Goal: Information Seeking & Learning: Check status

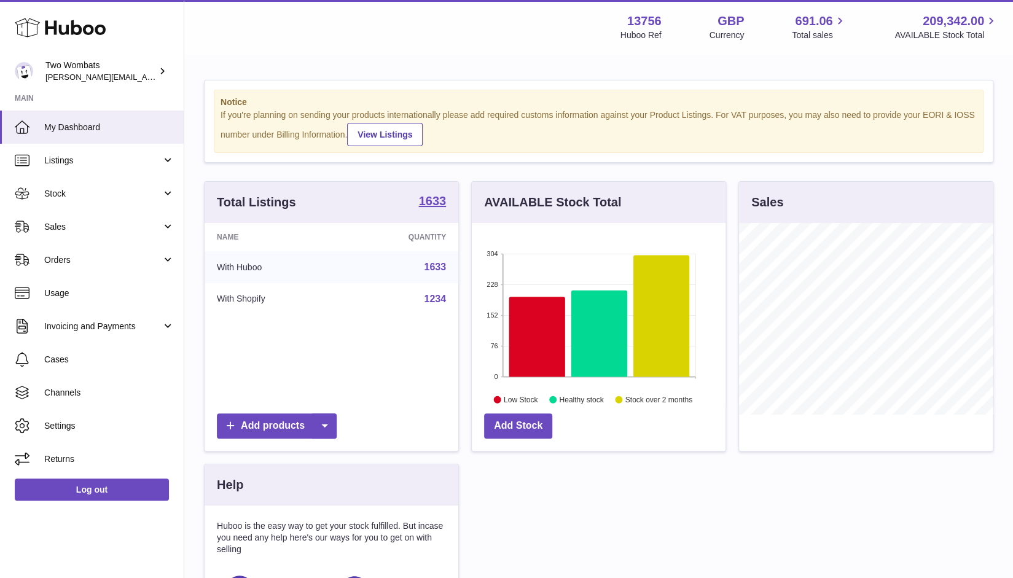
scroll to position [192, 254]
click at [165, 195] on link "Stock" at bounding box center [92, 193] width 184 height 33
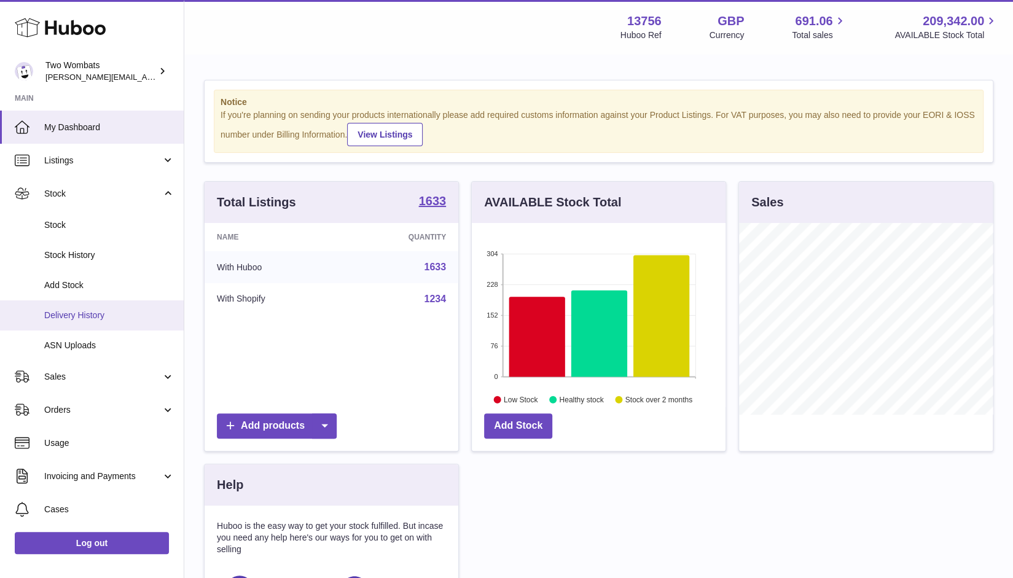
click at [98, 315] on span "Delivery History" at bounding box center [109, 316] width 130 height 12
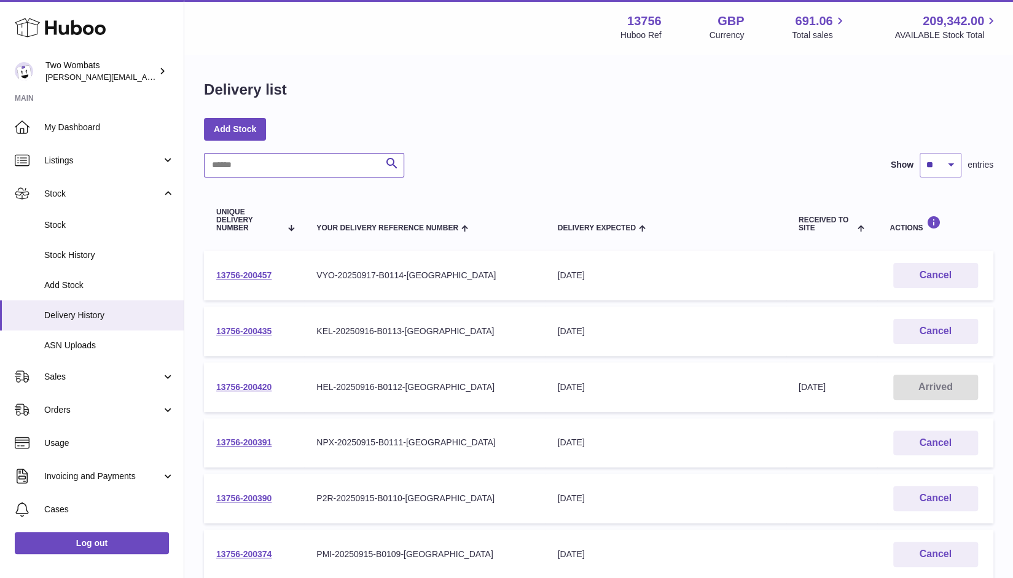
click at [260, 156] on input "text" at bounding box center [304, 165] width 200 height 25
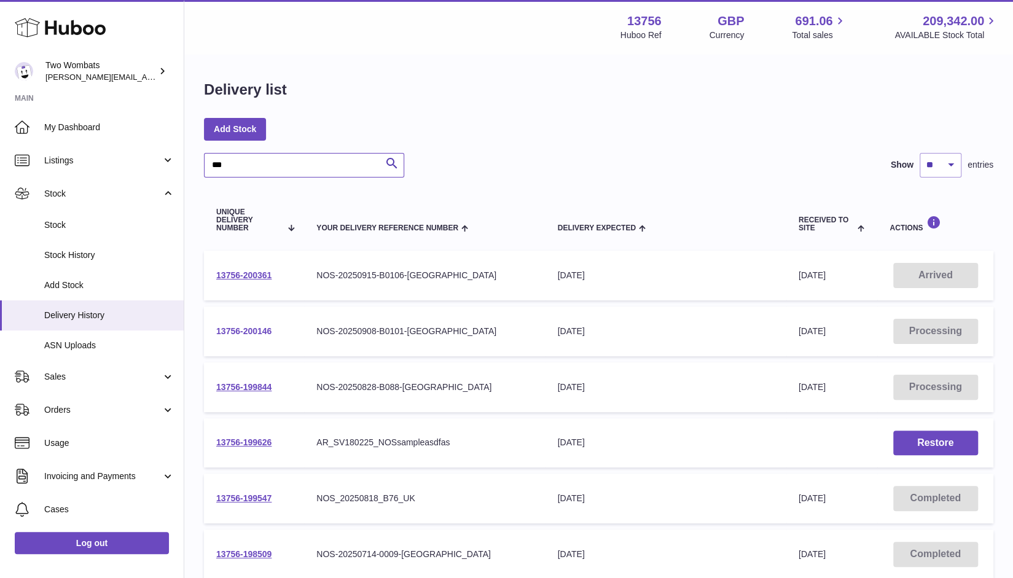
type input "***"
click at [252, 329] on link "13756-200146" at bounding box center [243, 331] width 55 height 10
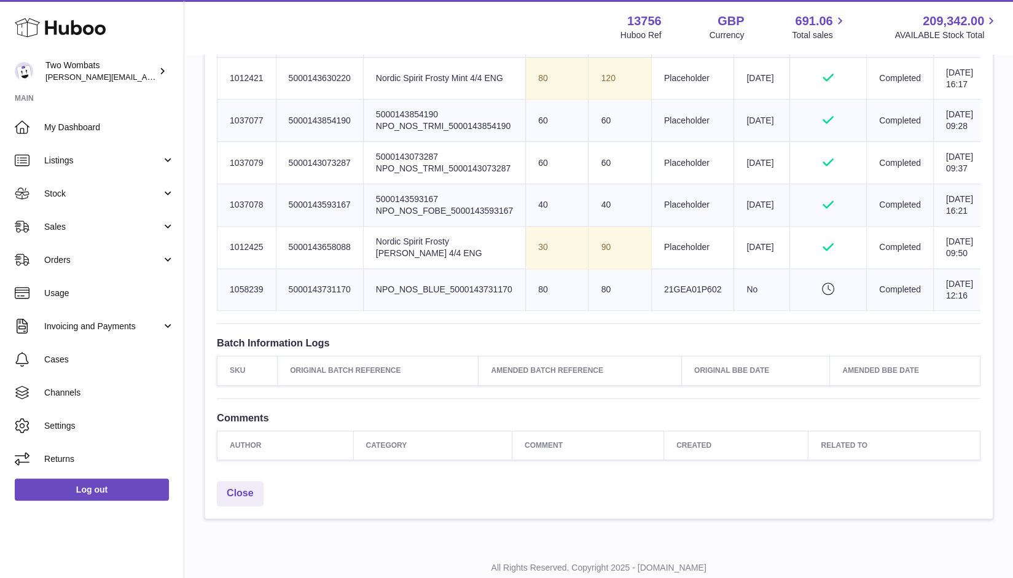
scroll to position [759, 0]
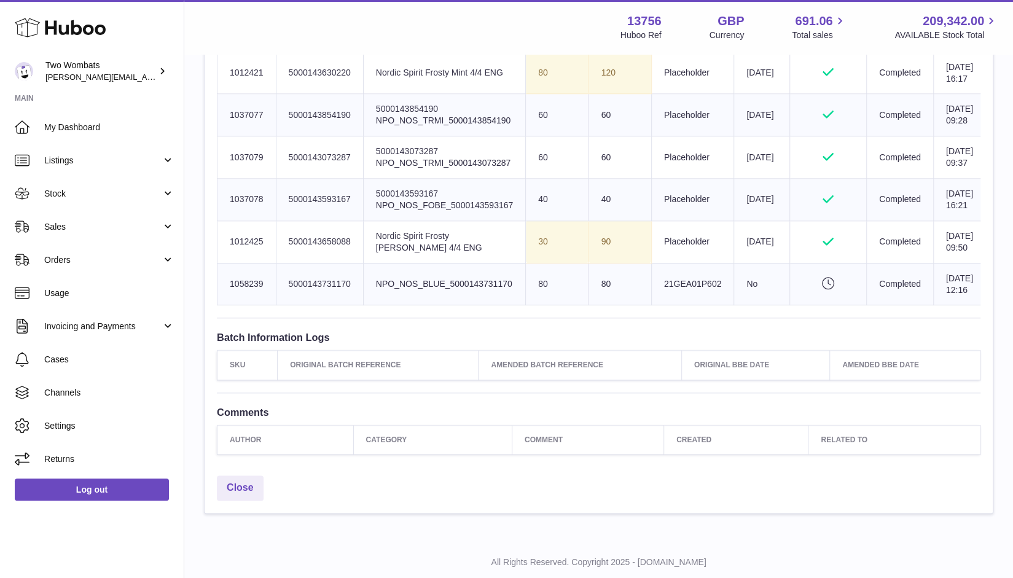
drag, startPoint x: 353, startPoint y: 391, endPoint x: 288, endPoint y: 393, distance: 64.5
click at [288, 305] on td "Client Identifier 5000143731170" at bounding box center [319, 284] width 87 height 42
click at [286, 305] on td "Client Identifier 5000143731170" at bounding box center [319, 284] width 87 height 42
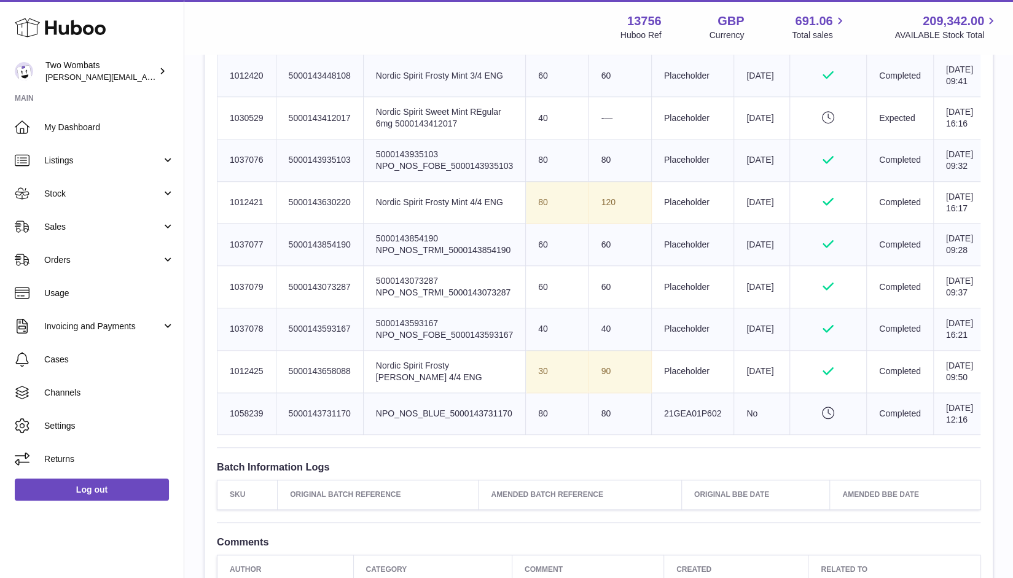
scroll to position [629, 0]
drag, startPoint x: 514, startPoint y: 522, endPoint x: 375, endPoint y: 520, distance: 138.8
click at [375, 436] on td "Product title NPO_NOS_BLUE_5000143731170" at bounding box center [444, 414] width 162 height 42
click at [695, 436] on td "Batch Reference 21GEA01P602" at bounding box center [692, 414] width 82 height 42
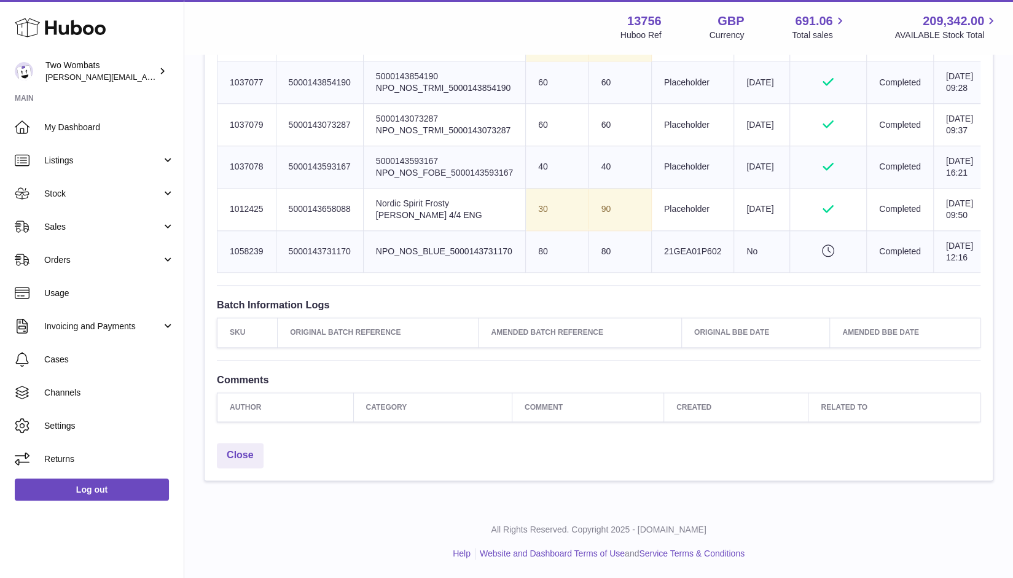
scroll to position [774, 0]
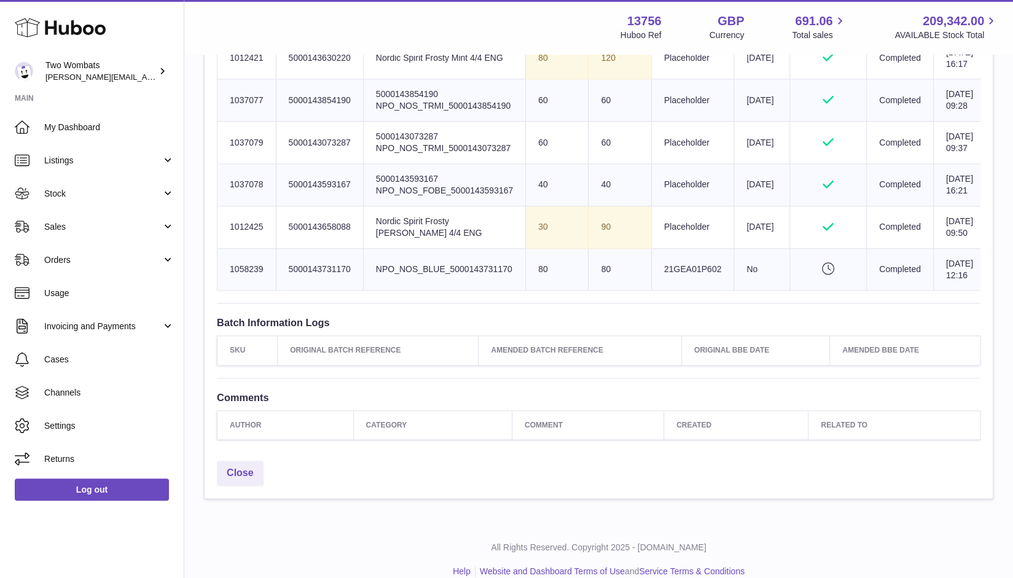
drag, startPoint x: 514, startPoint y: 377, endPoint x: 375, endPoint y: 375, distance: 138.2
click at [375, 291] on td "Product title NPO_NOS_BLUE_5000143731170" at bounding box center [444, 269] width 162 height 42
copy td "NPO_NOS_BLUE_5000143731170"
click at [151, 184] on link "Stock" at bounding box center [92, 193] width 184 height 33
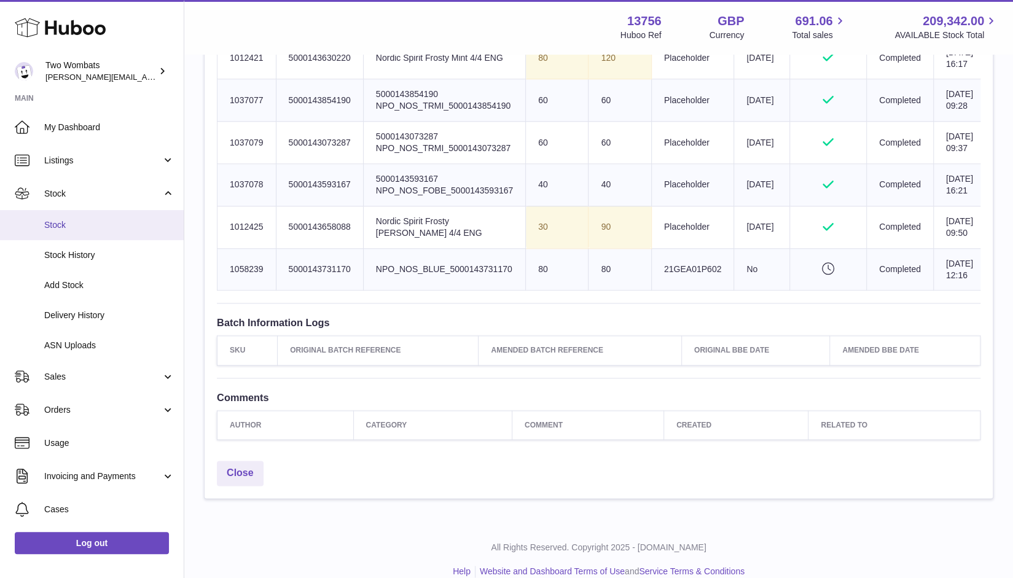
click at [110, 230] on link "Stock" at bounding box center [92, 225] width 184 height 30
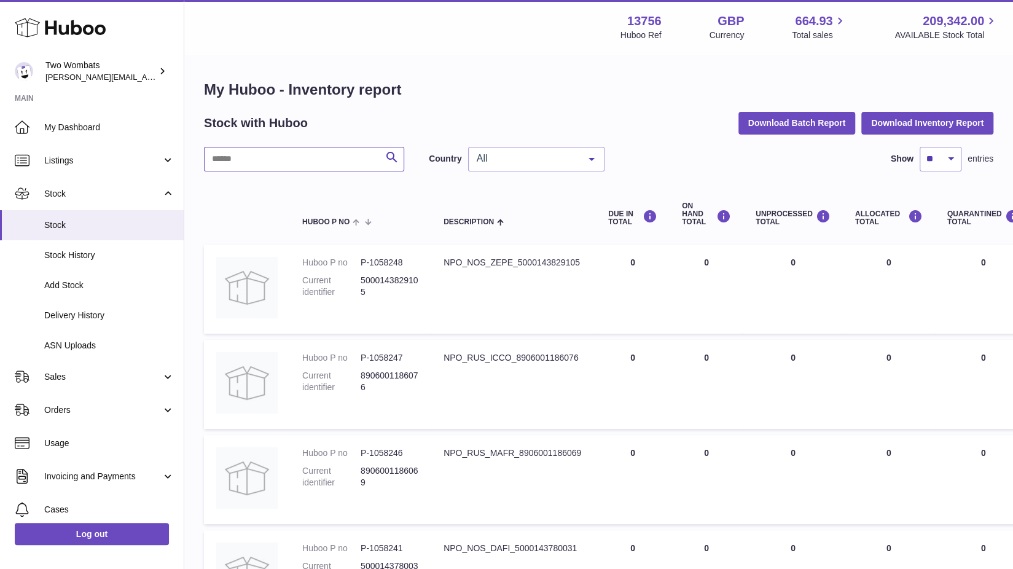
click at [347, 148] on input "text" at bounding box center [304, 159] width 200 height 25
paste input "**********"
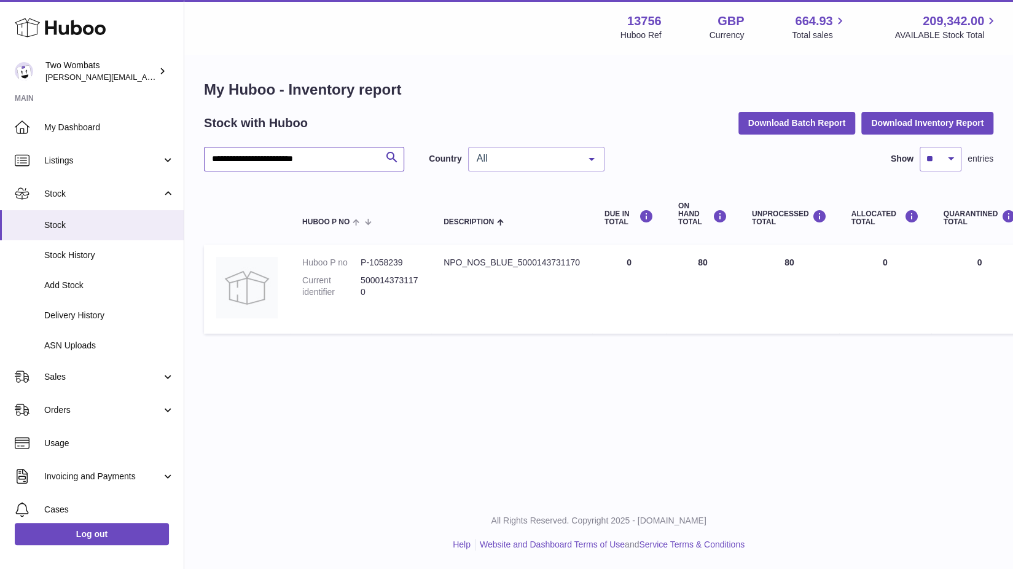
type input "**********"
click at [451, 258] on div "NPO_NOS_BLUE_5000143731170" at bounding box center [512, 263] width 136 height 12
drag, startPoint x: 406, startPoint y: 260, endPoint x: 369, endPoint y: 262, distance: 36.9
click at [369, 262] on dd "P-1058239" at bounding box center [390, 263] width 58 height 12
copy dd "1058239"
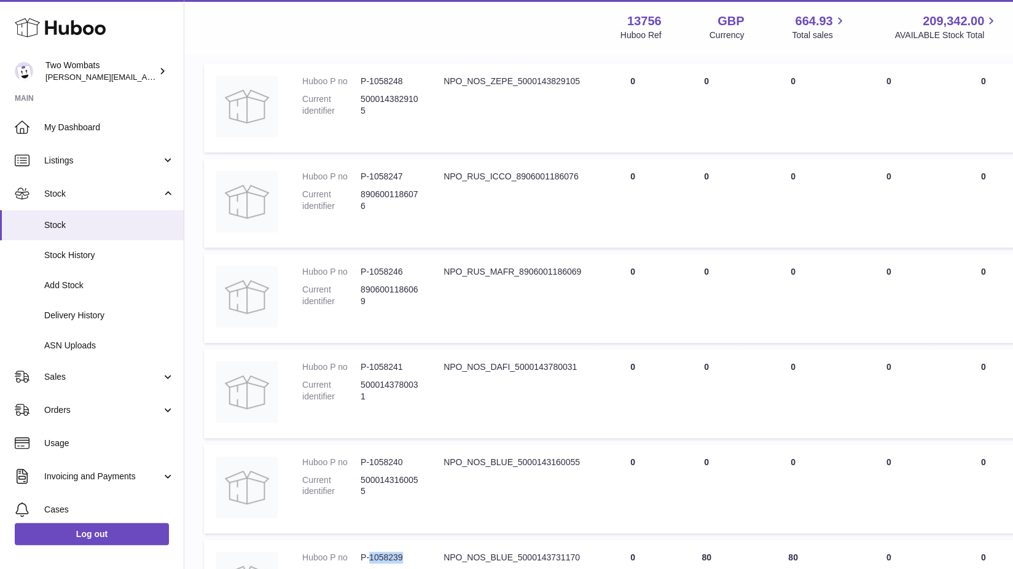
scroll to position [156, 0]
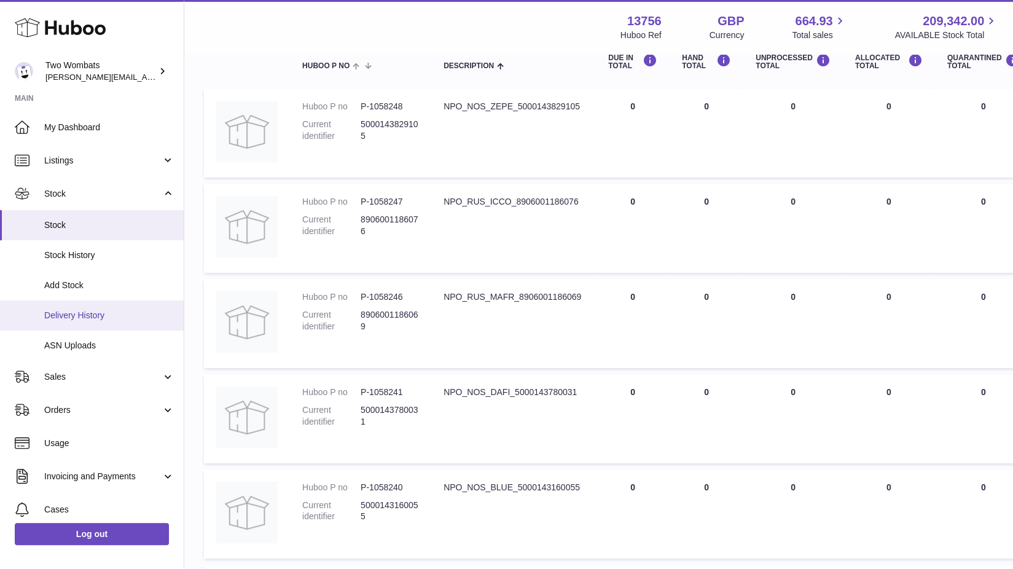
click at [126, 310] on span "Delivery History" at bounding box center [109, 316] width 130 height 12
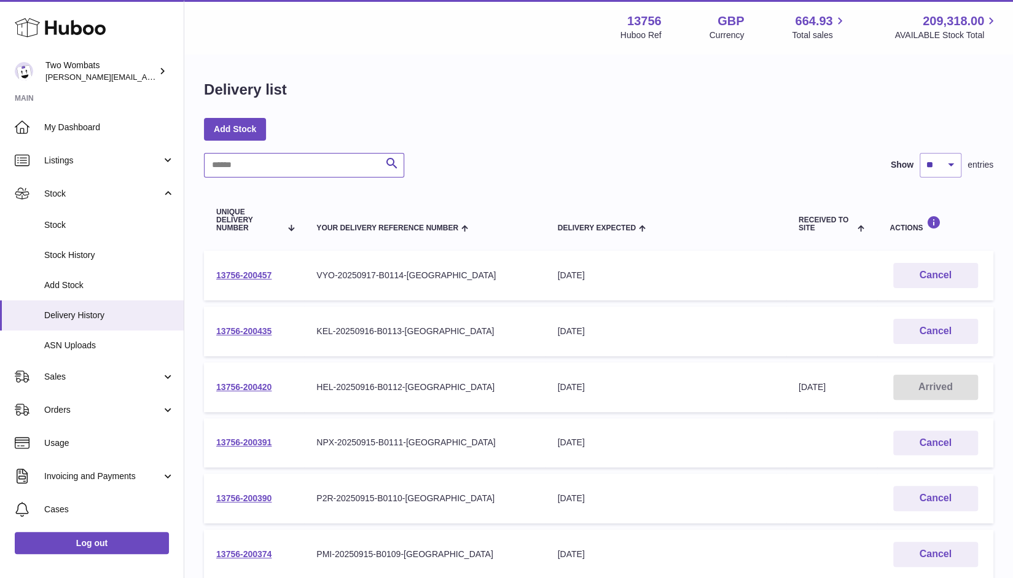
click at [323, 160] on input "text" at bounding box center [304, 165] width 200 height 25
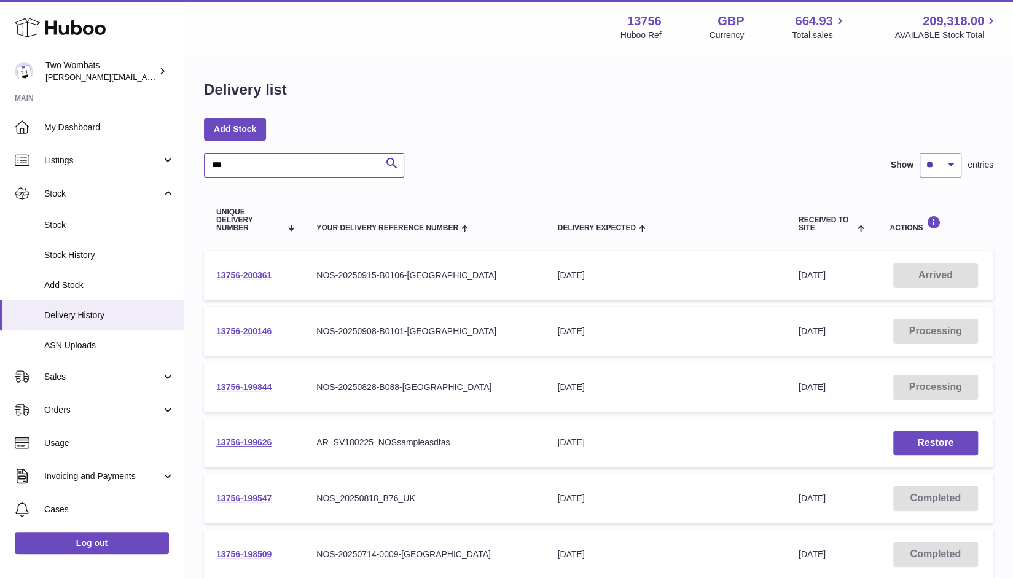
type input "***"
click at [262, 336] on td "13756-200146" at bounding box center [254, 332] width 100 height 50
click at [259, 330] on link "13756-200146" at bounding box center [243, 331] width 55 height 10
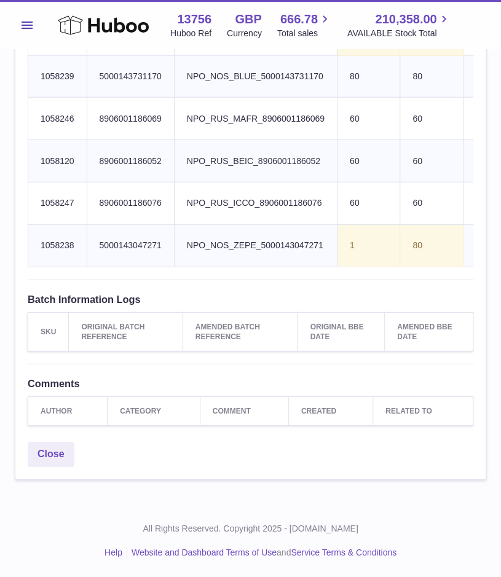
scroll to position [1073, 0]
drag, startPoint x: 73, startPoint y: 213, endPoint x: 35, endPoint y: 210, distance: 38.2
click at [35, 182] on td "Huboo SKU Number 1058120" at bounding box center [57, 161] width 59 height 42
copy td "1058120"
click at [74, 225] on td "Huboo SKU Number 1058247" at bounding box center [57, 203] width 59 height 42
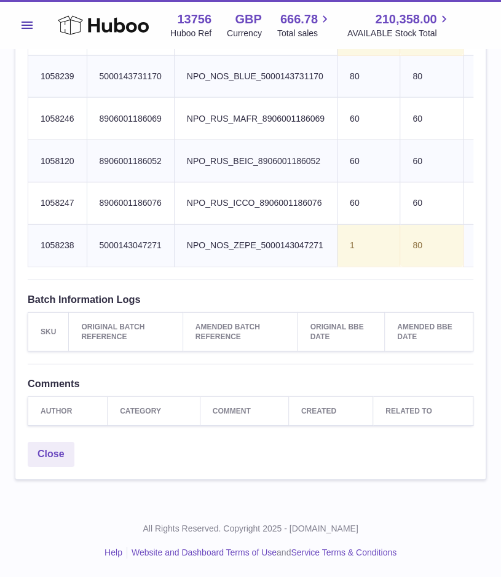
scroll to position [1054, 0]
drag, startPoint x: 77, startPoint y: 345, endPoint x: 45, endPoint y: 345, distance: 32.6
click at [45, 267] on td "Huboo SKU Number 1058238" at bounding box center [57, 245] width 59 height 42
click at [42, 267] on td "Huboo SKU Number 1058238" at bounding box center [57, 245] width 59 height 42
drag, startPoint x: 41, startPoint y: 342, endPoint x: 72, endPoint y: 342, distance: 31.3
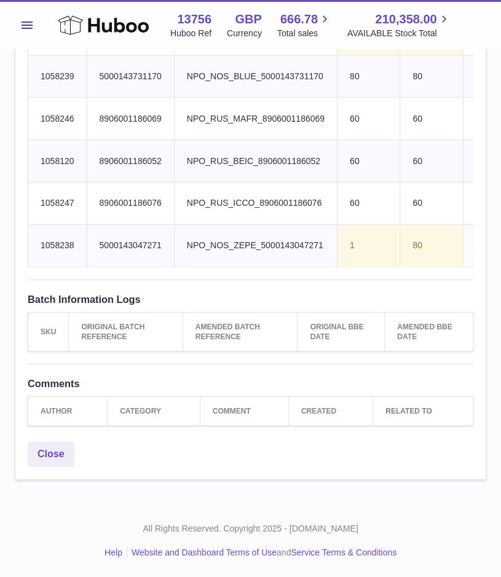
click at [72, 267] on td "Huboo SKU Number 1058238" at bounding box center [57, 245] width 59 height 42
copy td "1058238"
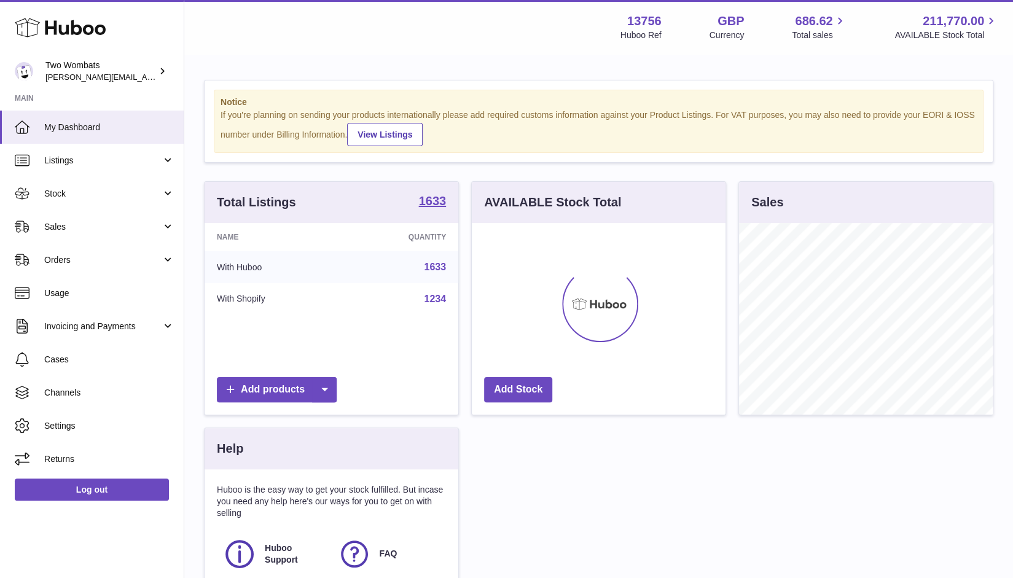
scroll to position [192, 254]
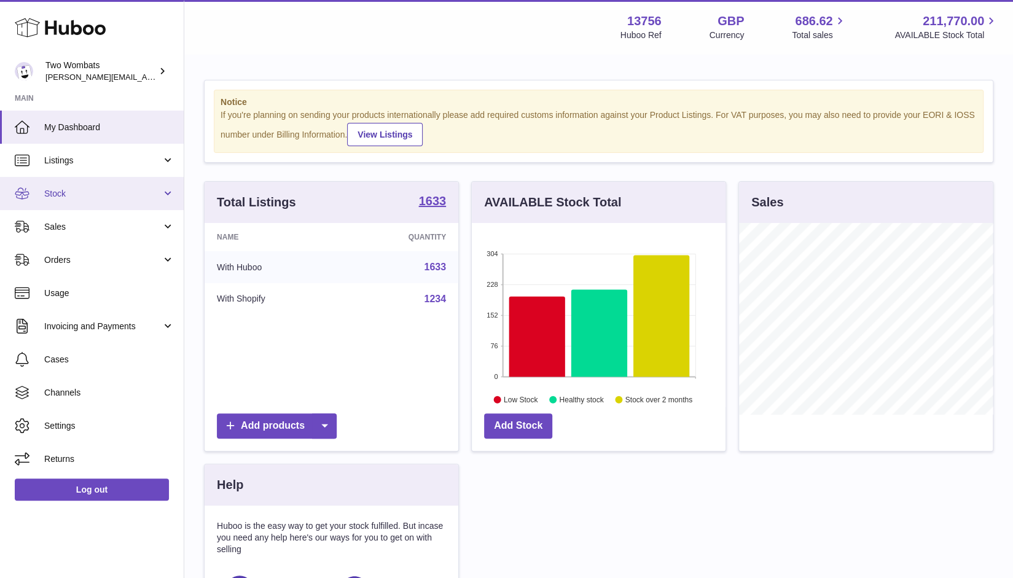
click at [160, 190] on span "Stock" at bounding box center [102, 194] width 117 height 12
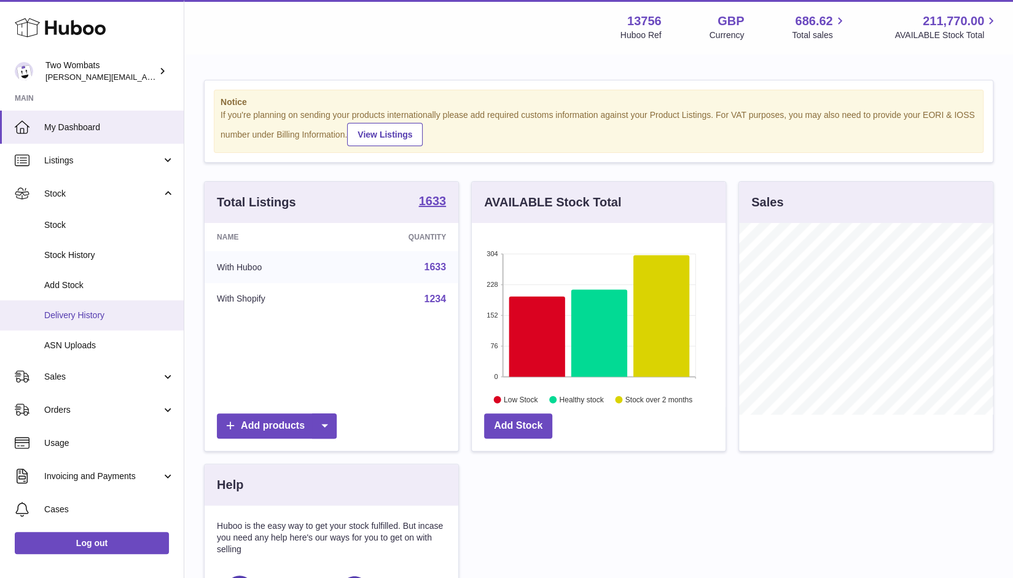
click at [115, 313] on span "Delivery History" at bounding box center [109, 316] width 130 height 12
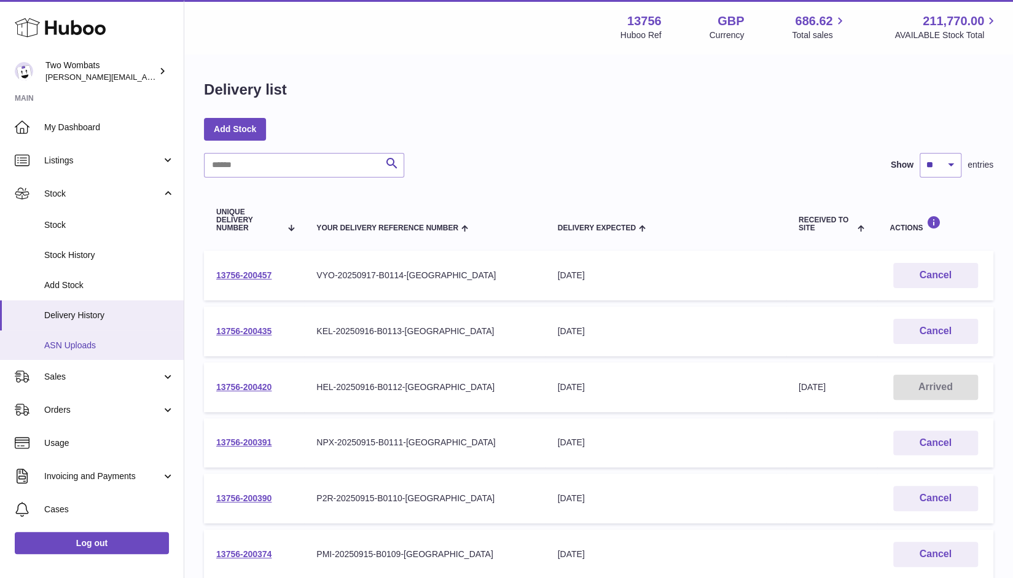
click at [105, 346] on span "ASN Uploads" at bounding box center [109, 346] width 130 height 12
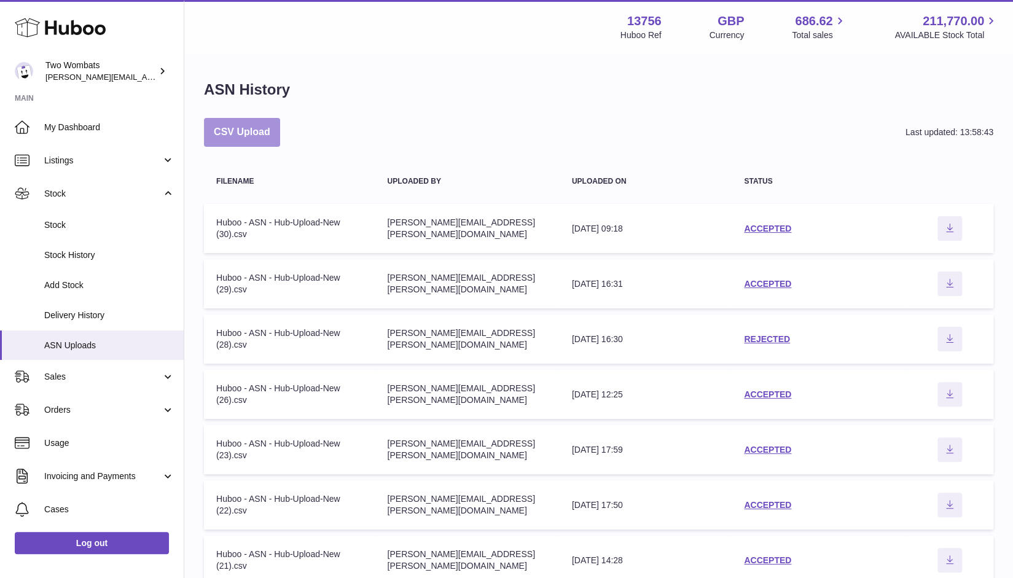
click at [253, 135] on button "CSV Upload" at bounding box center [242, 132] width 76 height 29
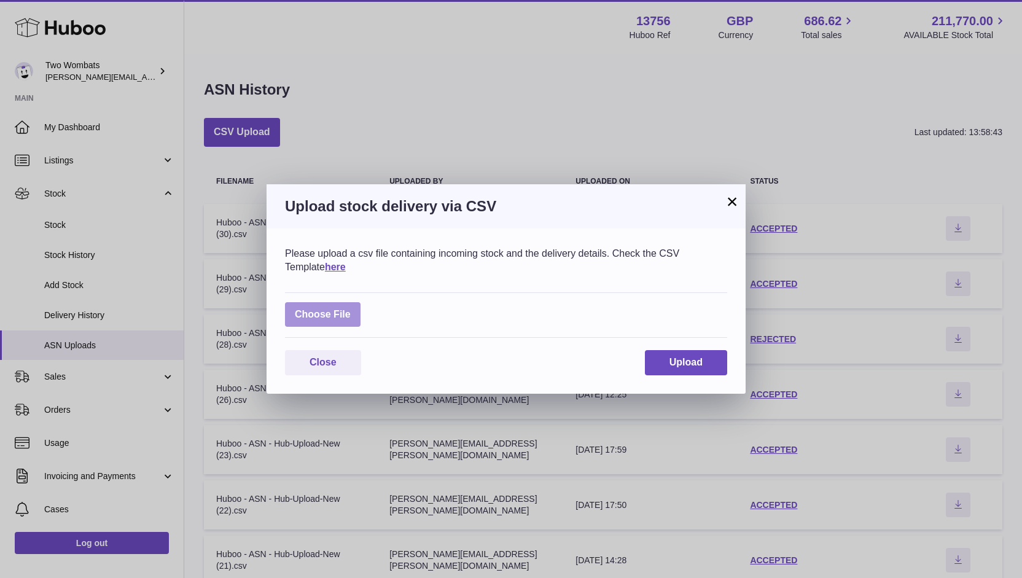
click at [326, 315] on label at bounding box center [323, 314] width 76 height 25
click at [351, 309] on input "file" at bounding box center [351, 308] width 1 height 1
type input "**********"
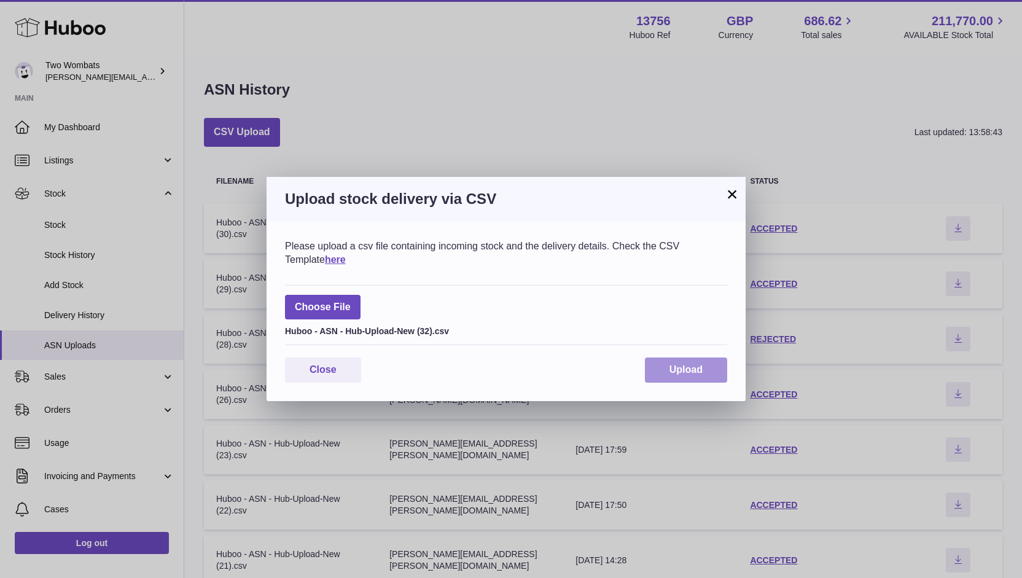
click at [679, 380] on button "Upload" at bounding box center [686, 370] width 82 height 25
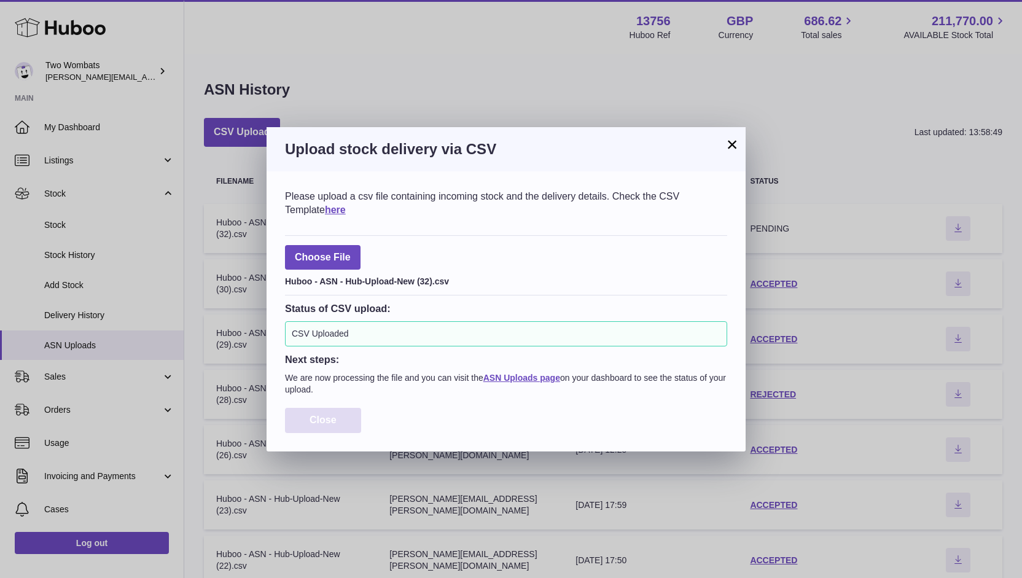
click at [345, 422] on button "Close" at bounding box center [323, 420] width 76 height 25
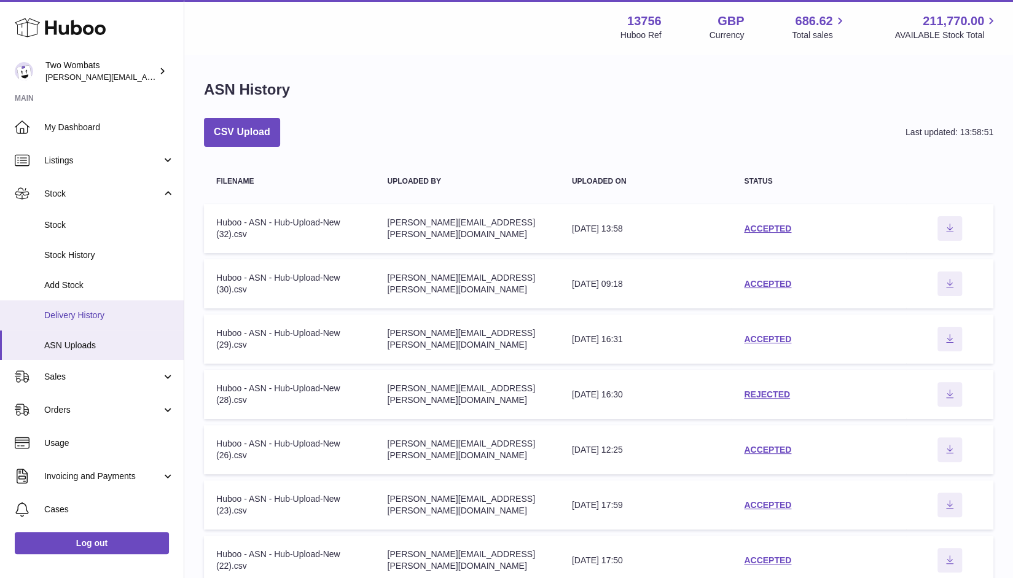
click at [109, 321] on link "Delivery History" at bounding box center [92, 315] width 184 height 30
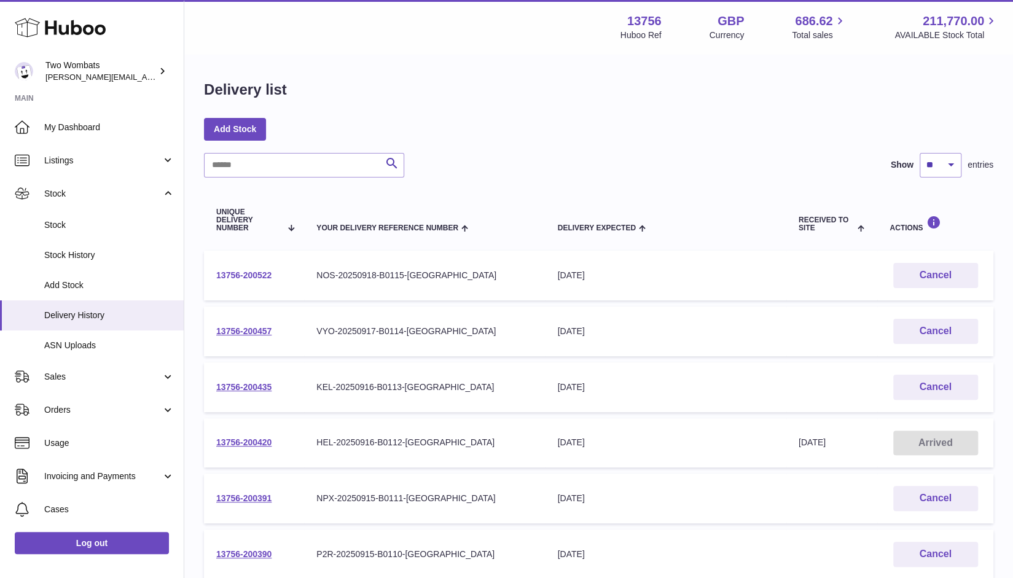
click at [234, 278] on link "13756-200522" at bounding box center [243, 275] width 55 height 10
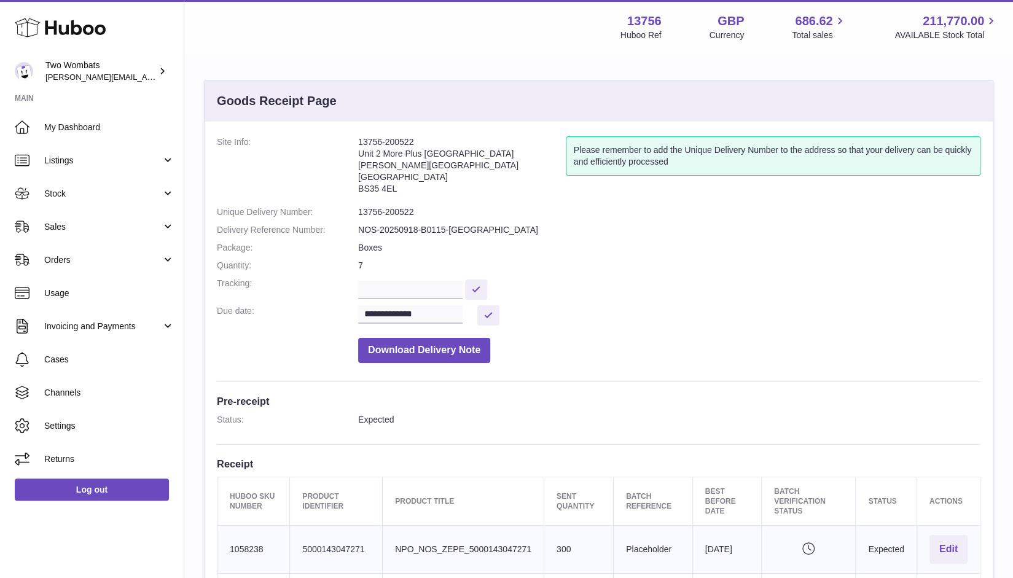
drag, startPoint x: 400, startPoint y: 189, endPoint x: 354, endPoint y: 142, distance: 65.2
click at [354, 142] on dl "**********" at bounding box center [599, 252] width 764 height 233
copy dl "13756-200522 Unit 2 More Plus Central Park Hudson Ave Severn Beach BS35 4EL"
click at [398, 181] on address "13756-200522 Unit 2 More Plus Central Park Hudson Ave Severn Beach BS35 4EL" at bounding box center [462, 168] width 208 height 64
drag, startPoint x: 399, startPoint y: 187, endPoint x: 358, endPoint y: 138, distance: 64.5
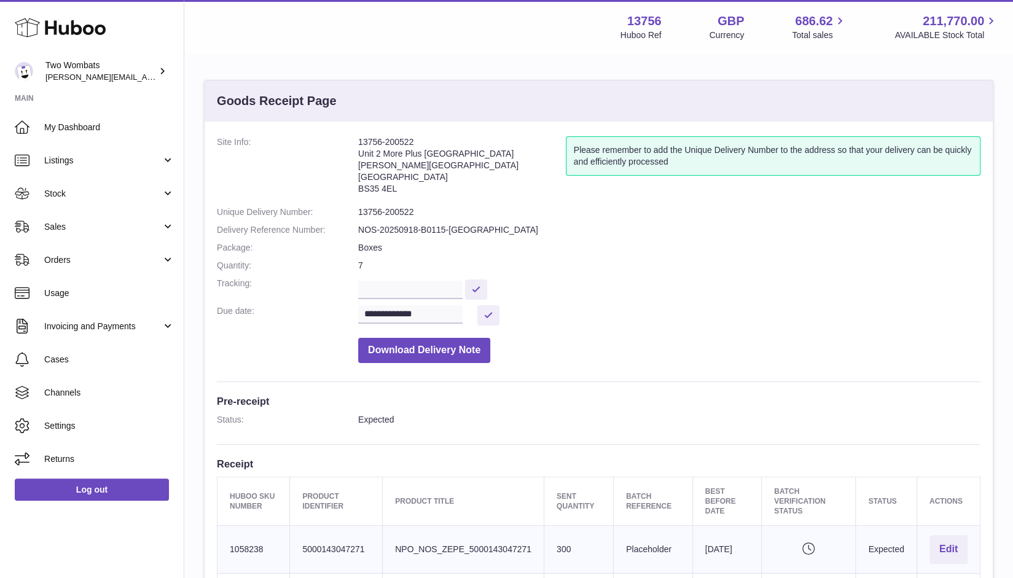
click at [358, 138] on dl "**********" at bounding box center [599, 252] width 764 height 233
copy dl "13756-200522 Unit 2 More Plus Central Park Hudson Ave Severn Beach BS35 4EL"
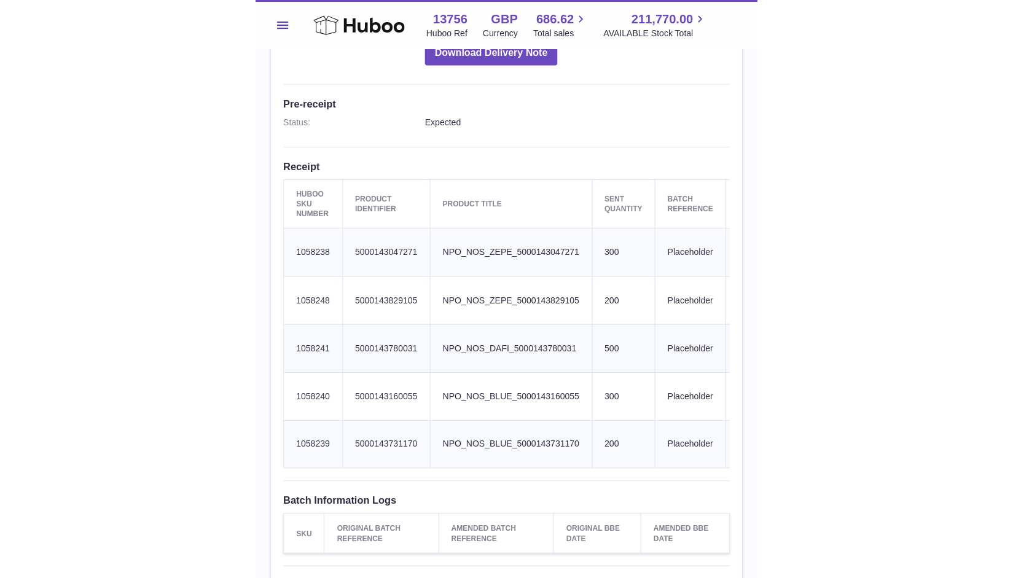
scroll to position [318, 0]
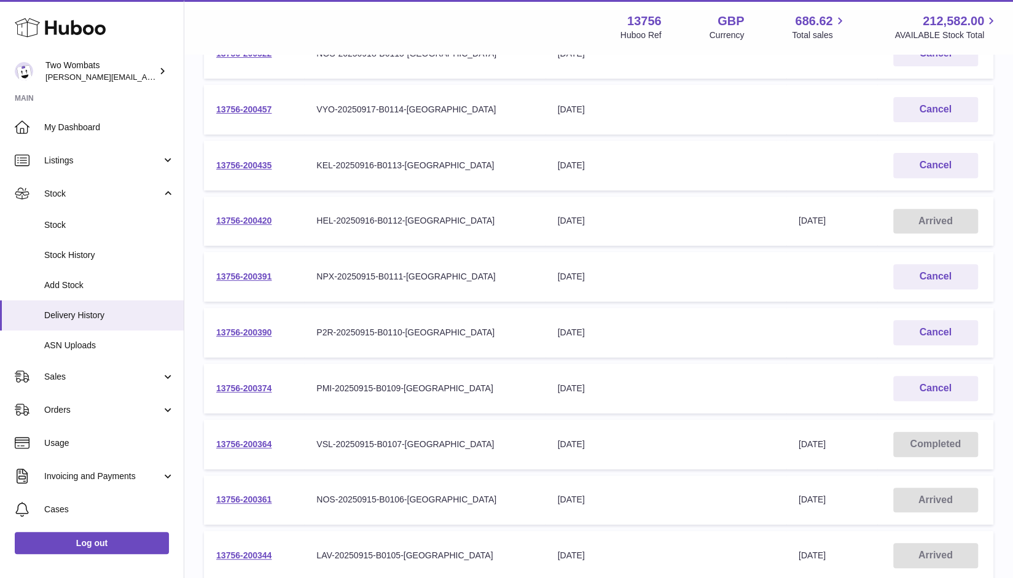
scroll to position [358, 0]
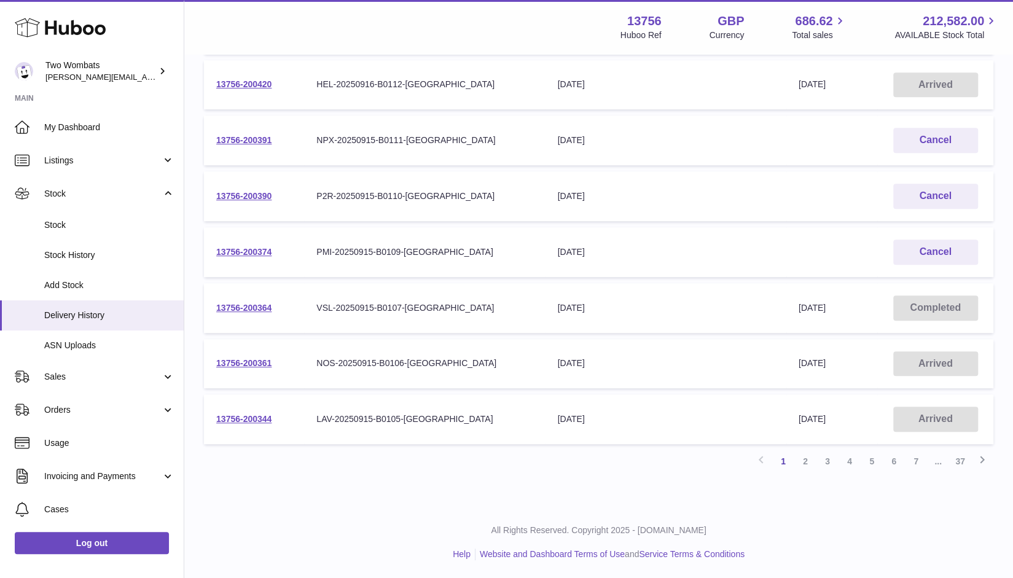
drag, startPoint x: 806, startPoint y: 460, endPoint x: 742, endPoint y: 358, distance: 120.3
click at [742, 358] on div "Search Show ** ** ** *** entries Unique Delivery Number Your Delivery Reference…" at bounding box center [598, 134] width 789 height 678
click at [742, 358] on div "19th Sep 2025" at bounding box center [666, 364] width 216 height 12
click at [805, 455] on link "2" at bounding box center [805, 461] width 22 height 22
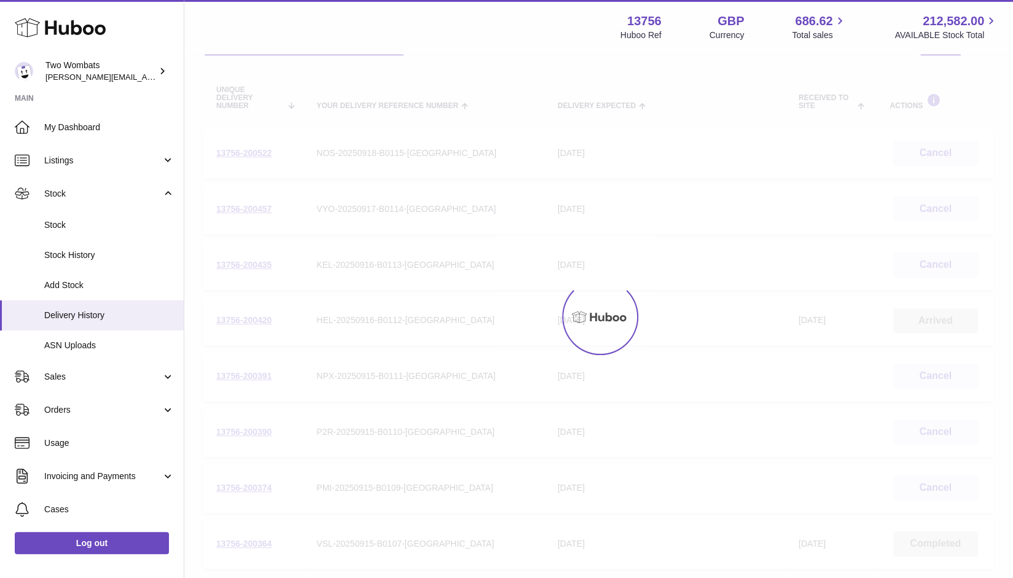
scroll to position [55, 0]
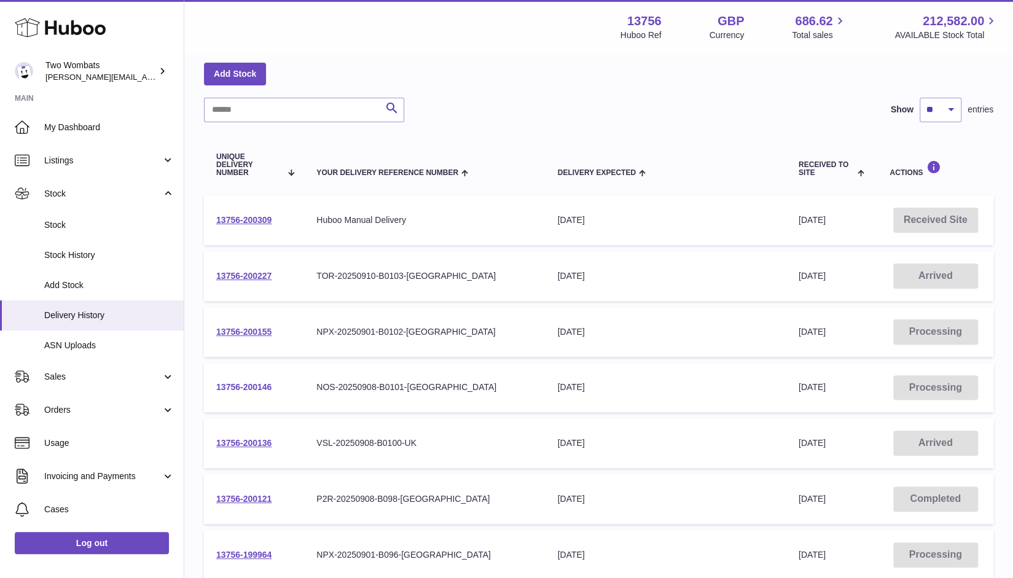
click at [258, 383] on link "13756-200146" at bounding box center [243, 387] width 55 height 10
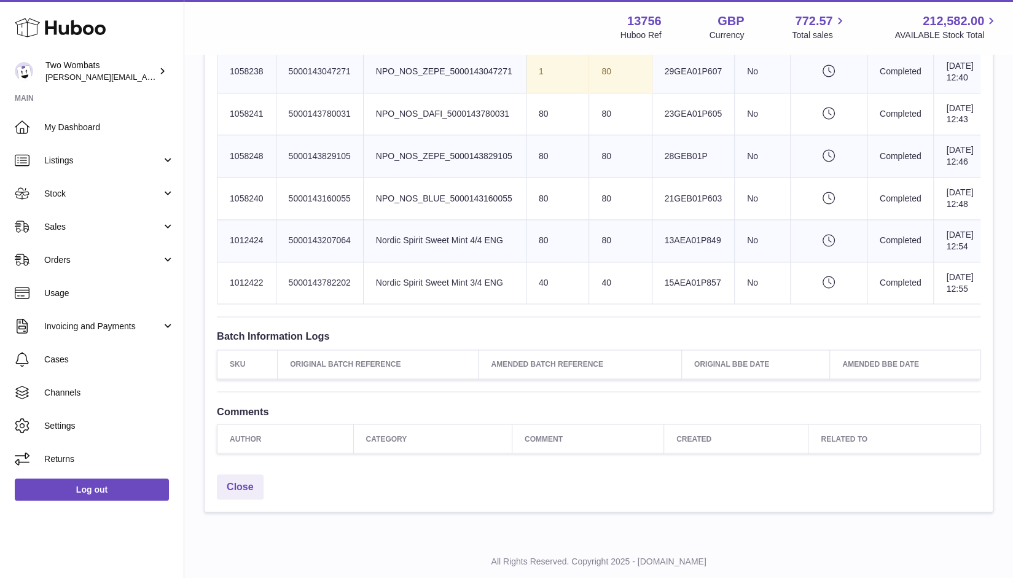
scroll to position [1140, 0]
drag, startPoint x: 261, startPoint y: 275, endPoint x: 220, endPoint y: 275, distance: 41.2
click at [220, 136] on td "Huboo SKU Number 1058241" at bounding box center [246, 114] width 59 height 42
copy td "1058241"
click at [168, 191] on link "Stock" at bounding box center [92, 193] width 184 height 33
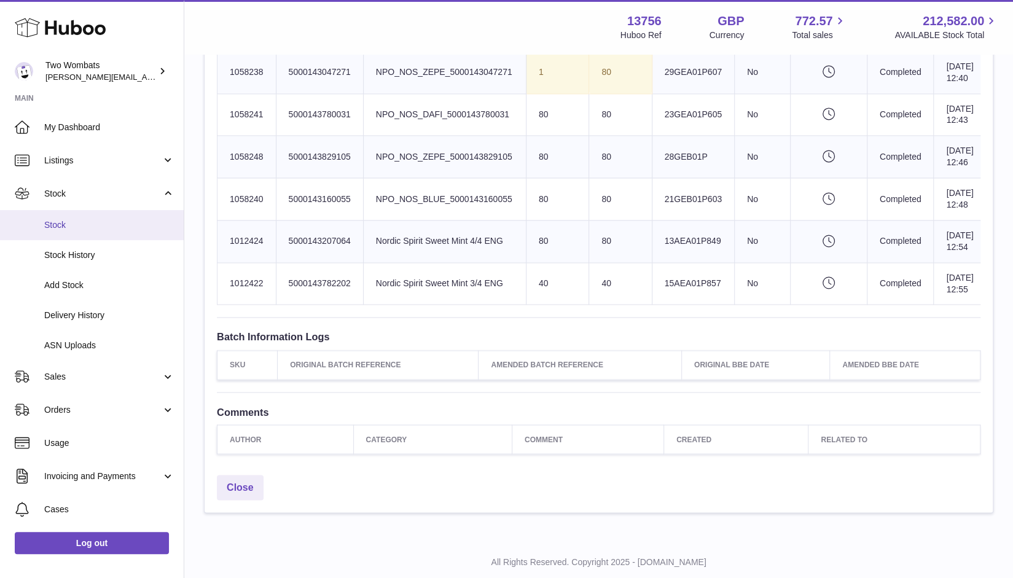
click at [99, 221] on span "Stock" at bounding box center [109, 225] width 130 height 12
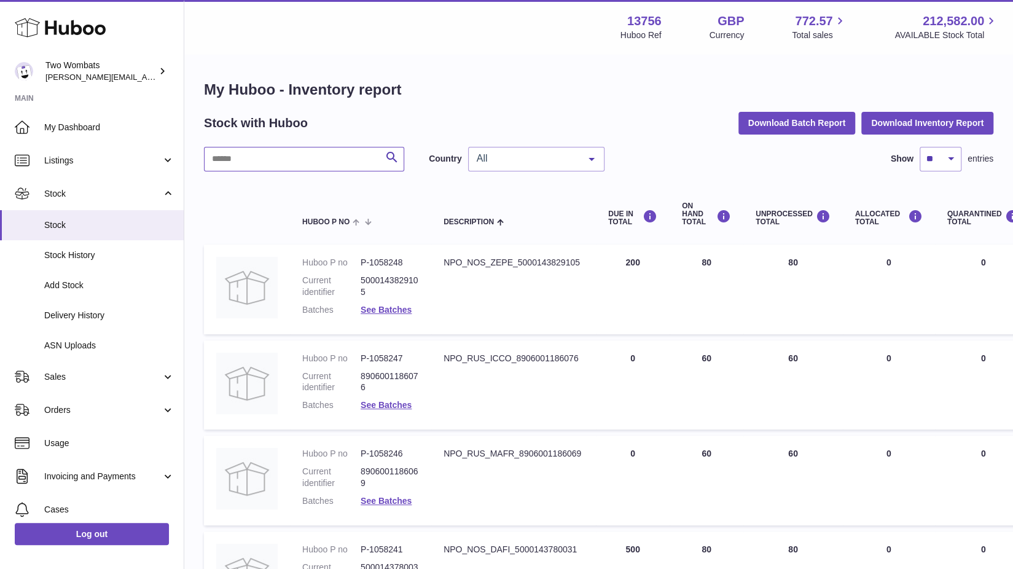
click at [329, 149] on input "text" at bounding box center [304, 159] width 200 height 25
paste input "*******"
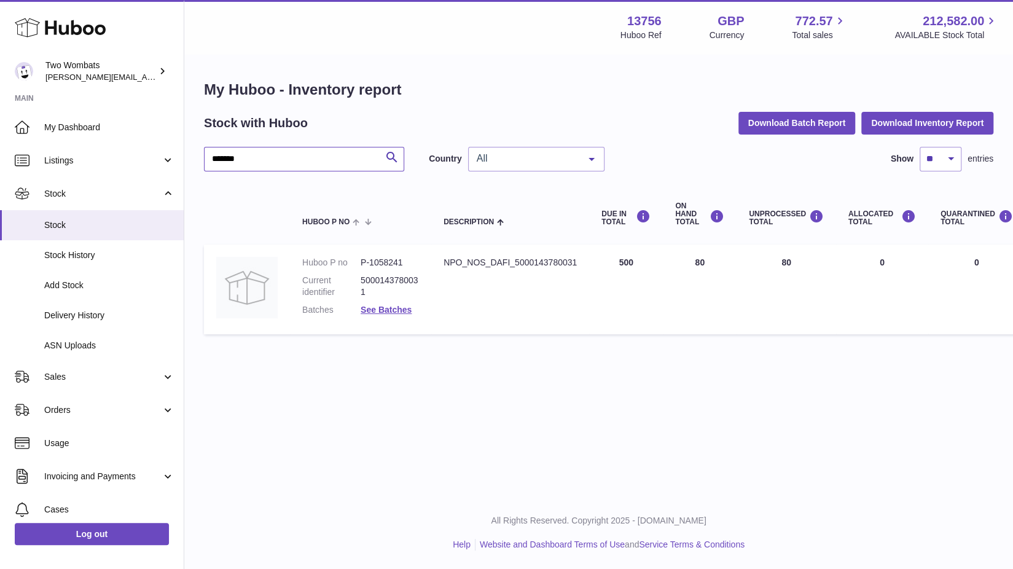
type input "*******"
click at [566, 188] on table "Huboo P no Description DUE IN TOTAL ON HAND Total UNPROCESSED Total ALLOCATED T…" at bounding box center [805, 262] width 1203 height 157
click at [717, 84] on h1 "My Huboo - Inventory report" at bounding box center [598, 90] width 789 height 20
click at [73, 233] on link "Stock" at bounding box center [92, 225] width 184 height 30
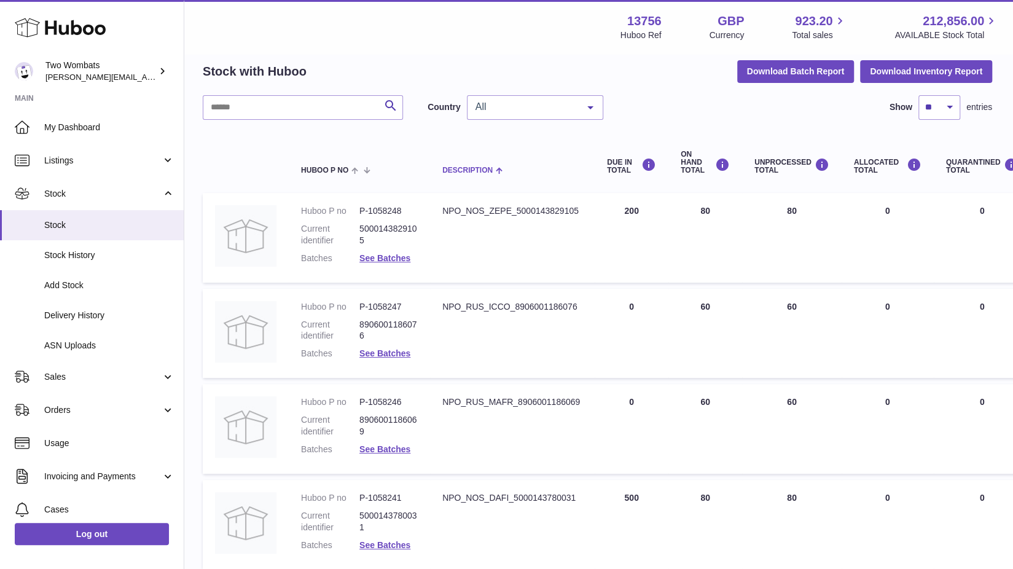
scroll to position [50, 1]
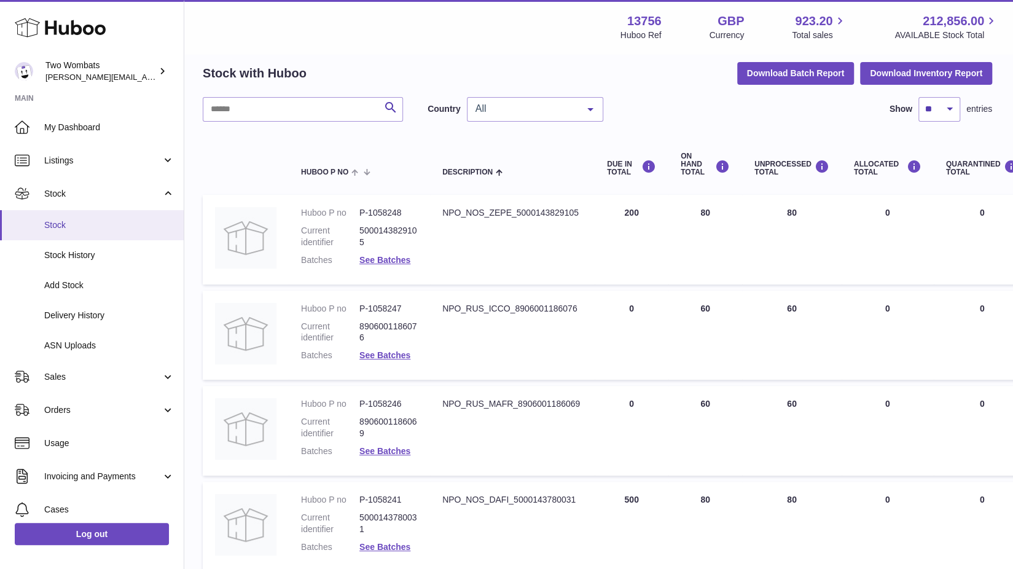
click at [114, 225] on span "Stock" at bounding box center [109, 225] width 130 height 12
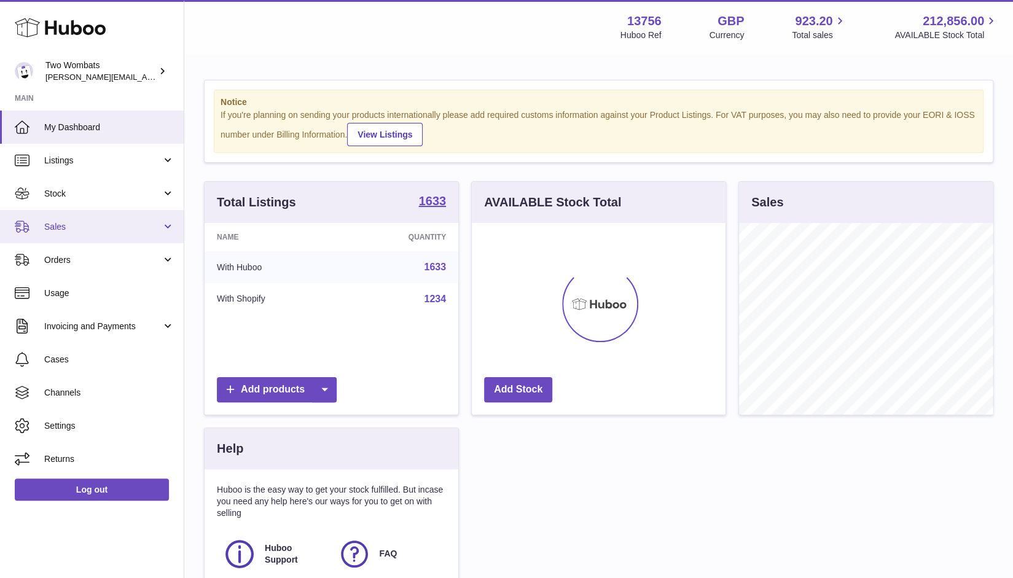
scroll to position [192, 254]
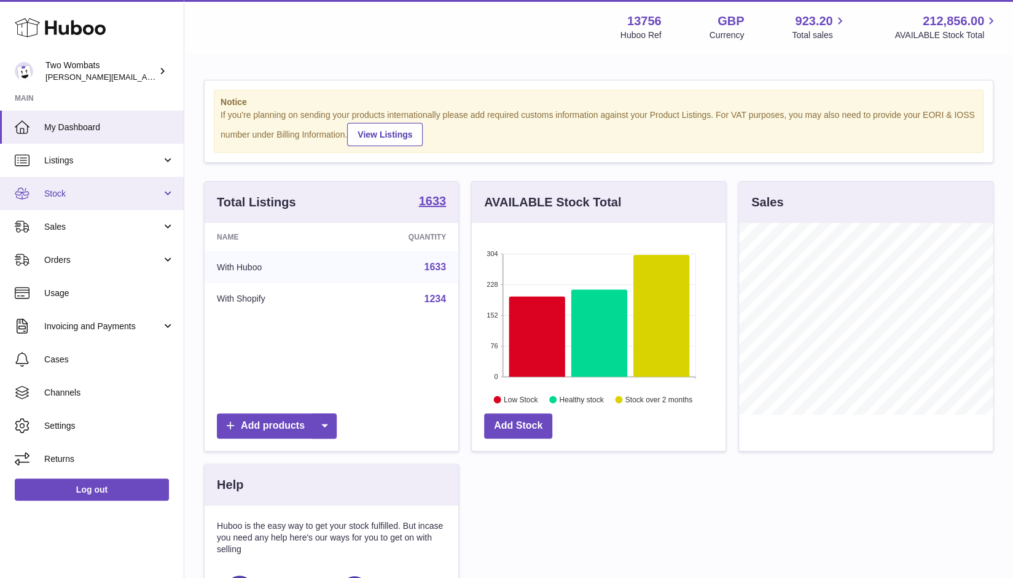
click at [158, 182] on link "Stock" at bounding box center [92, 193] width 184 height 33
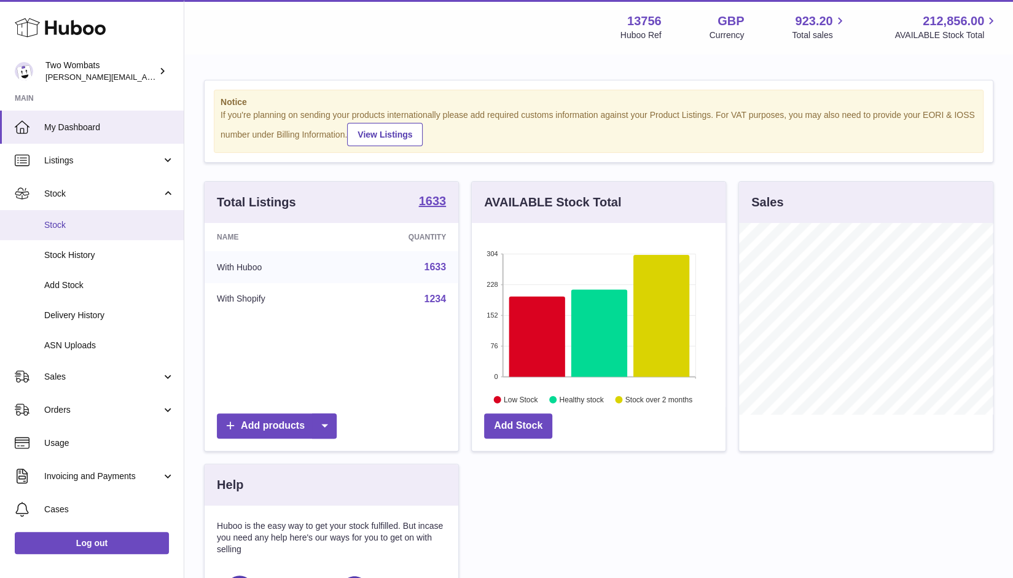
click at [112, 219] on span "Stock" at bounding box center [109, 225] width 130 height 12
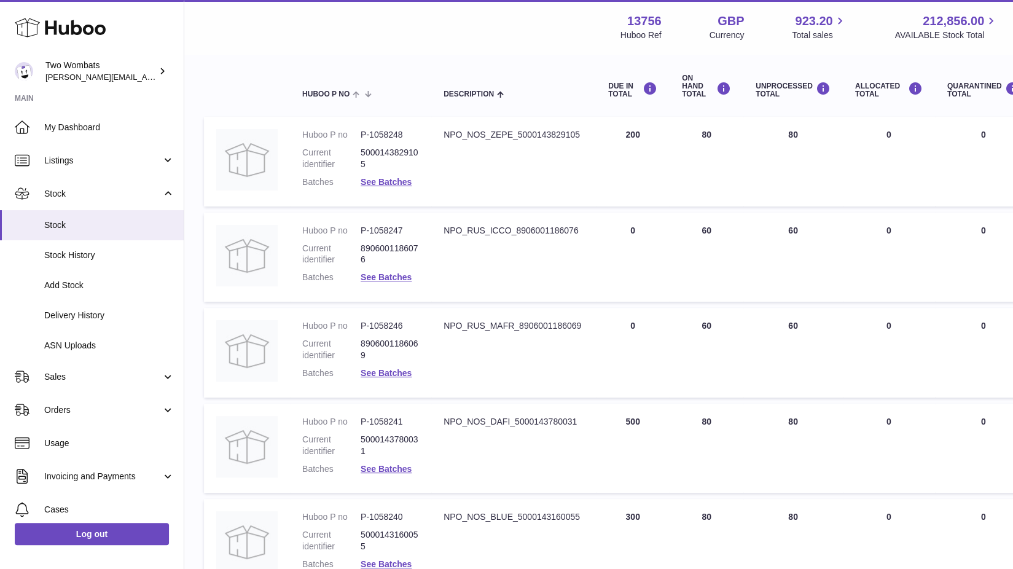
scroll to position [127, 0]
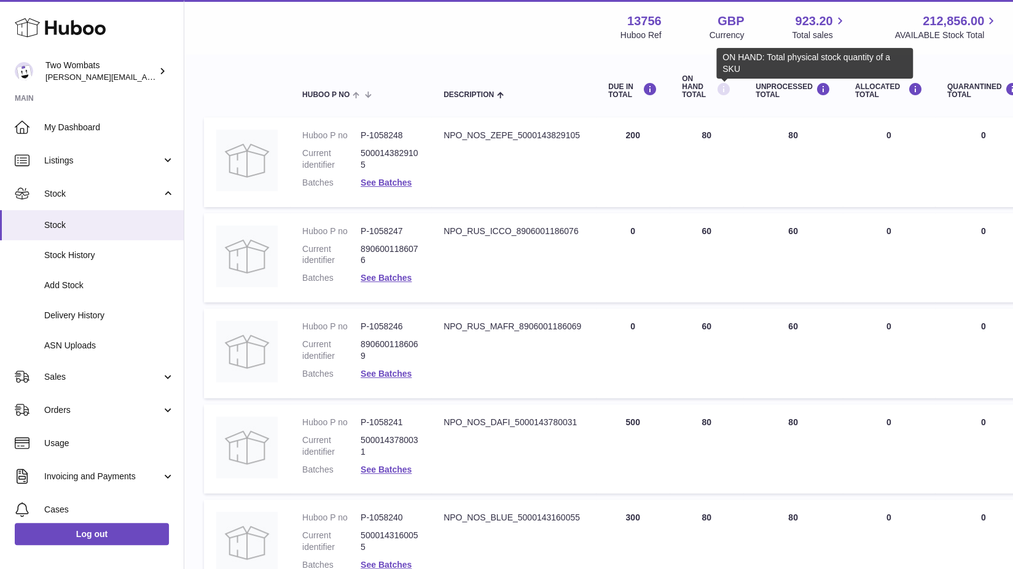
click at [729, 90] on icon at bounding box center [723, 89] width 15 height 15
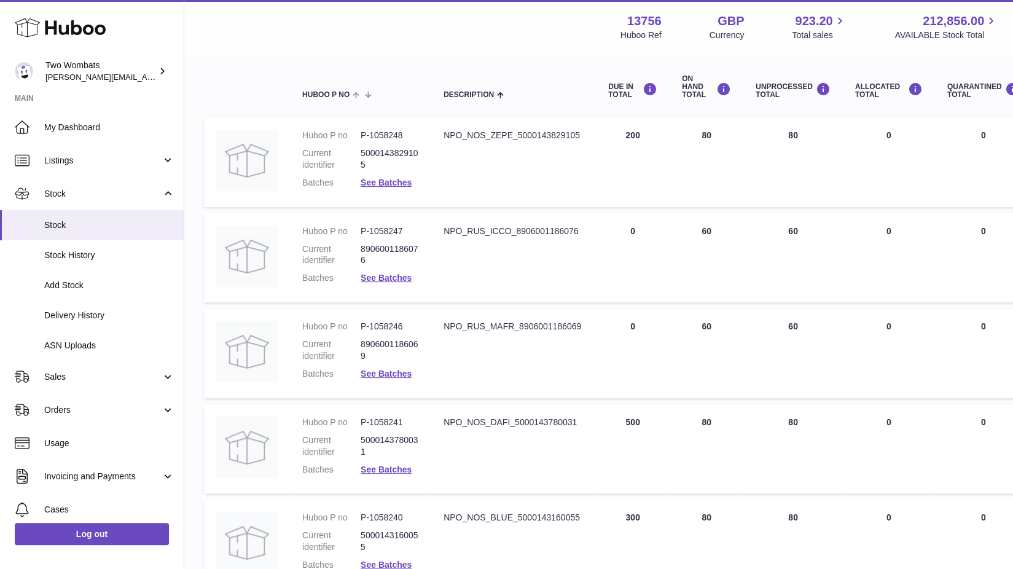
click at [730, 73] on th "ON HAND Total" at bounding box center [707, 87] width 74 height 49
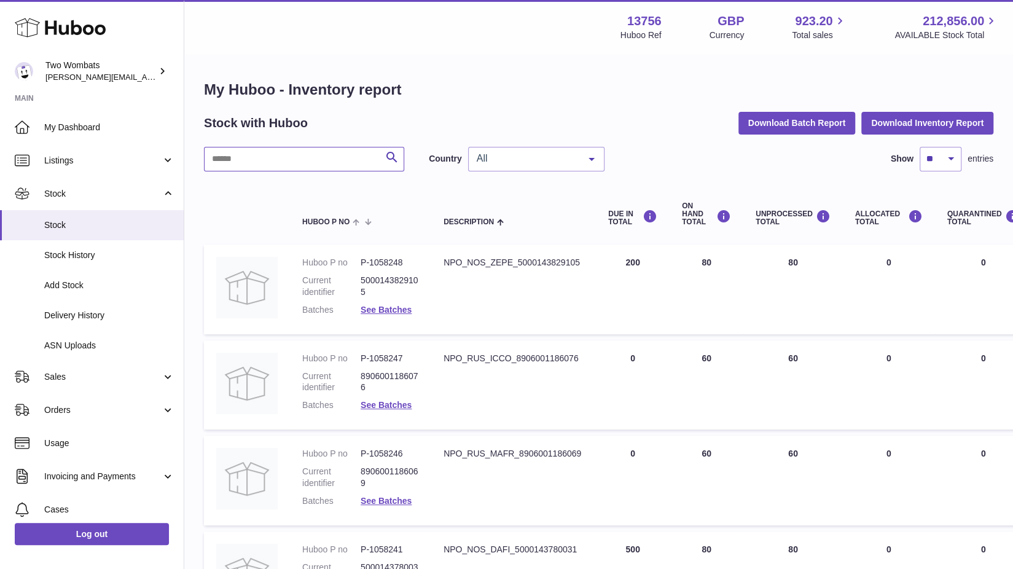
click at [344, 160] on input "text" at bounding box center [304, 159] width 200 height 25
type input "*"
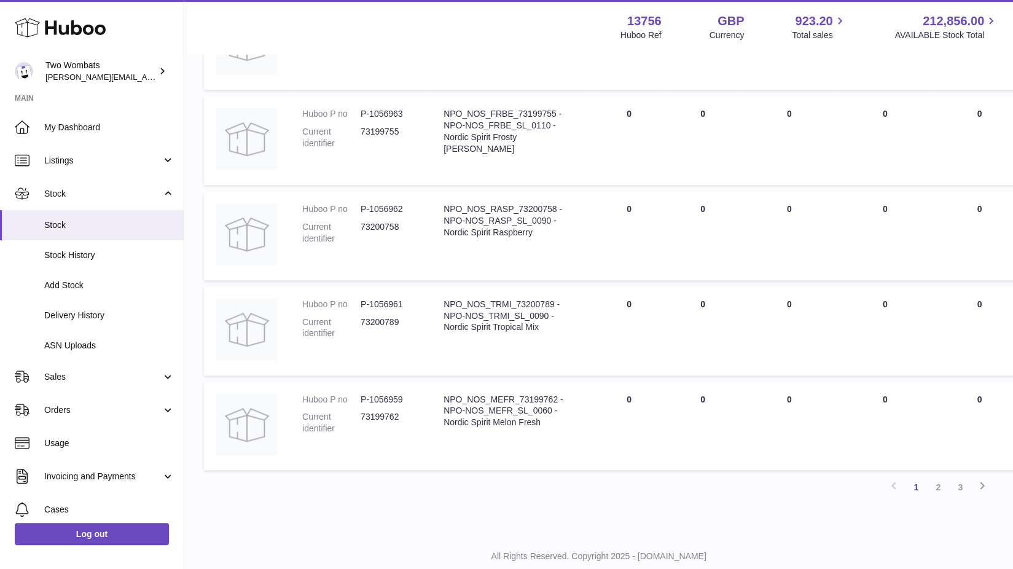
scroll to position [723, 0]
type input "***"
click at [939, 488] on link "2" at bounding box center [938, 486] width 22 height 22
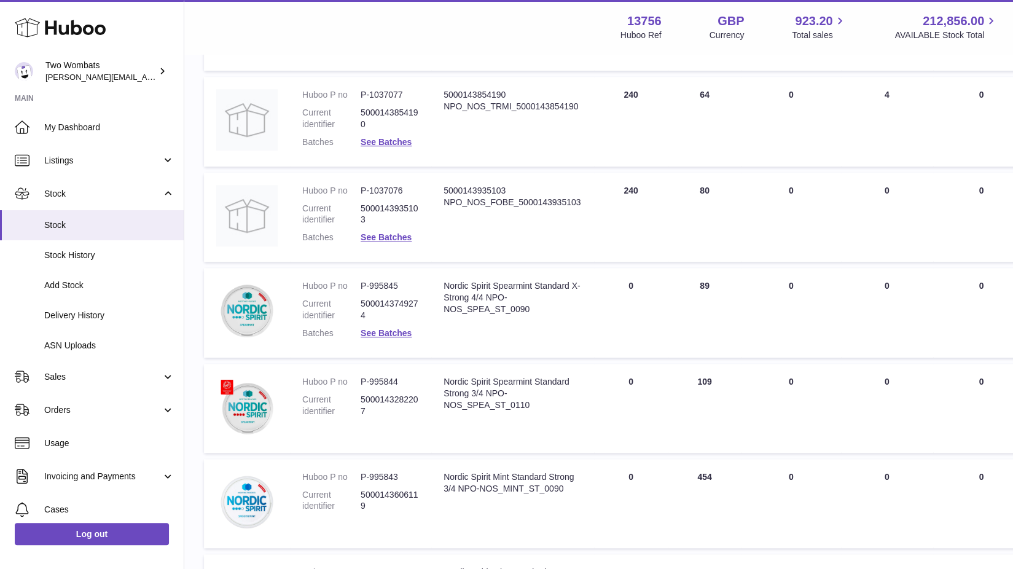
scroll to position [757, 0]
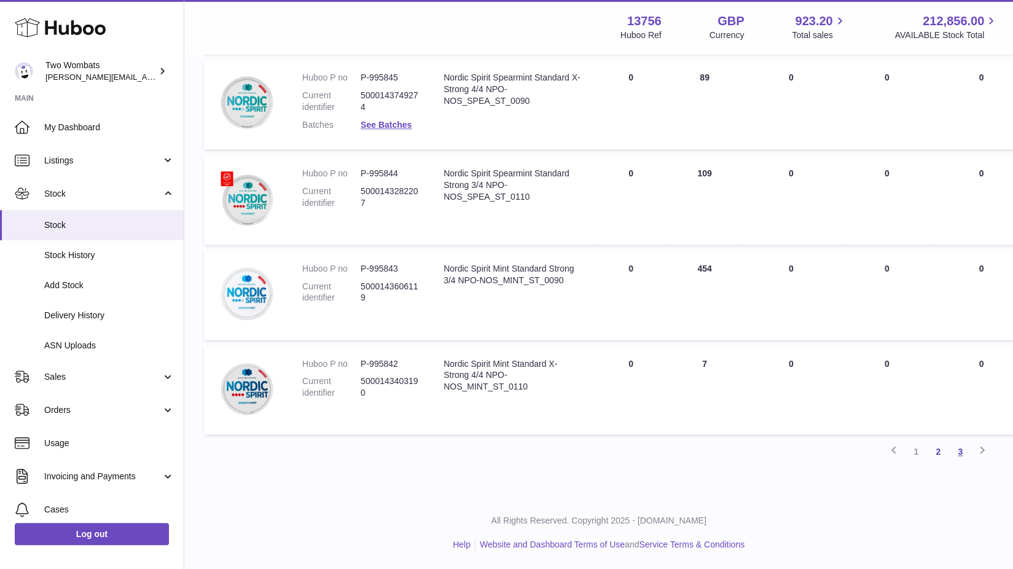
click at [958, 458] on link "3" at bounding box center [960, 451] width 22 height 22
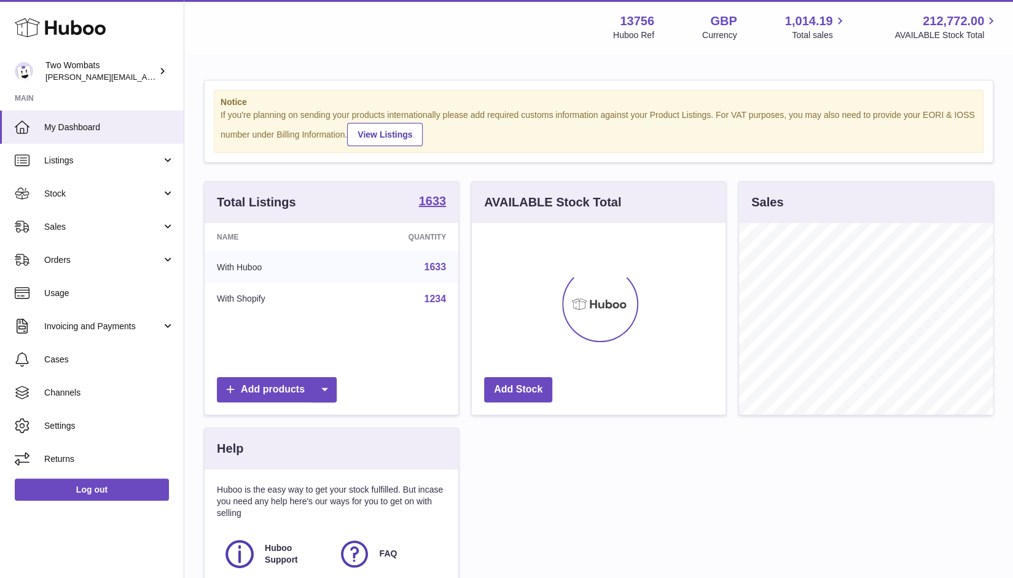
scroll to position [192, 254]
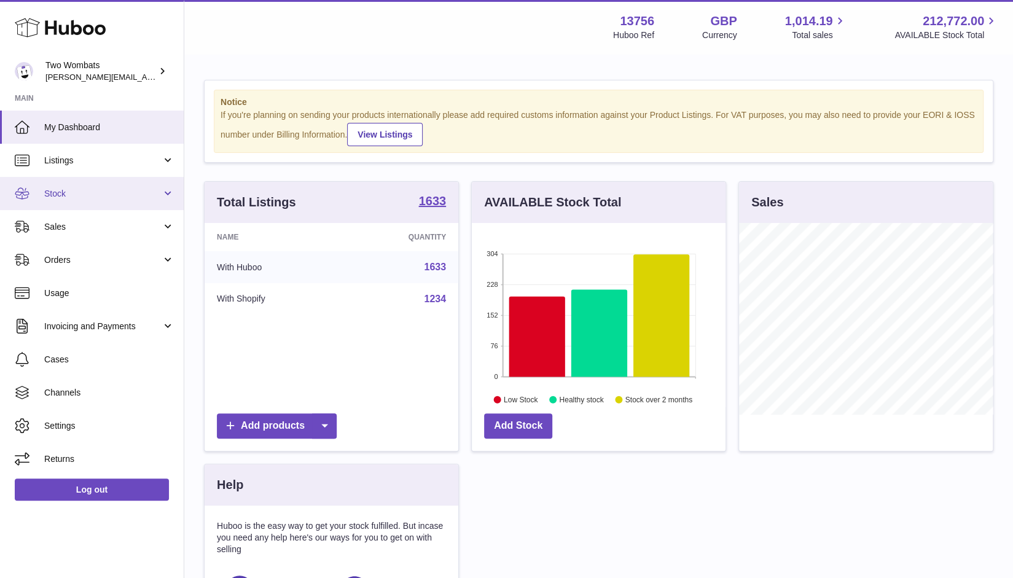
click at [170, 194] on link "Stock" at bounding box center [92, 193] width 184 height 33
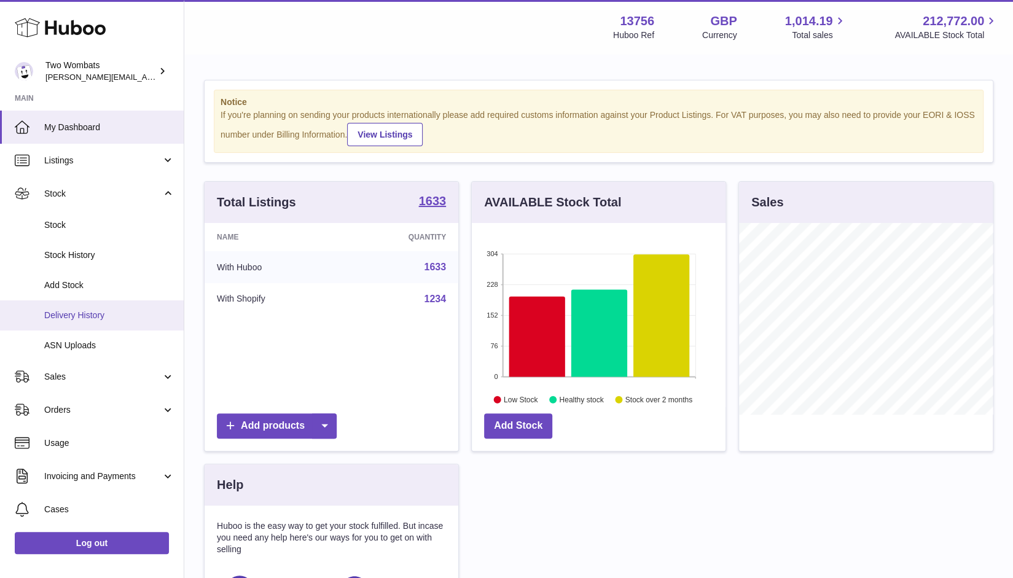
click at [128, 306] on link "Delivery History" at bounding box center [92, 315] width 184 height 30
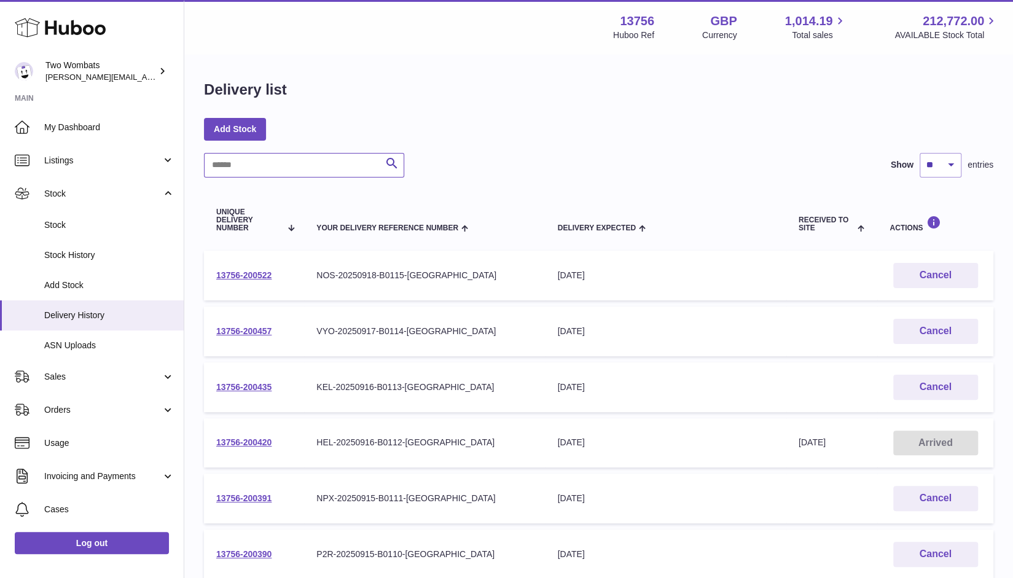
click at [283, 173] on input "text" at bounding box center [304, 165] width 200 height 25
click at [86, 289] on span "Add Stock" at bounding box center [109, 286] width 130 height 12
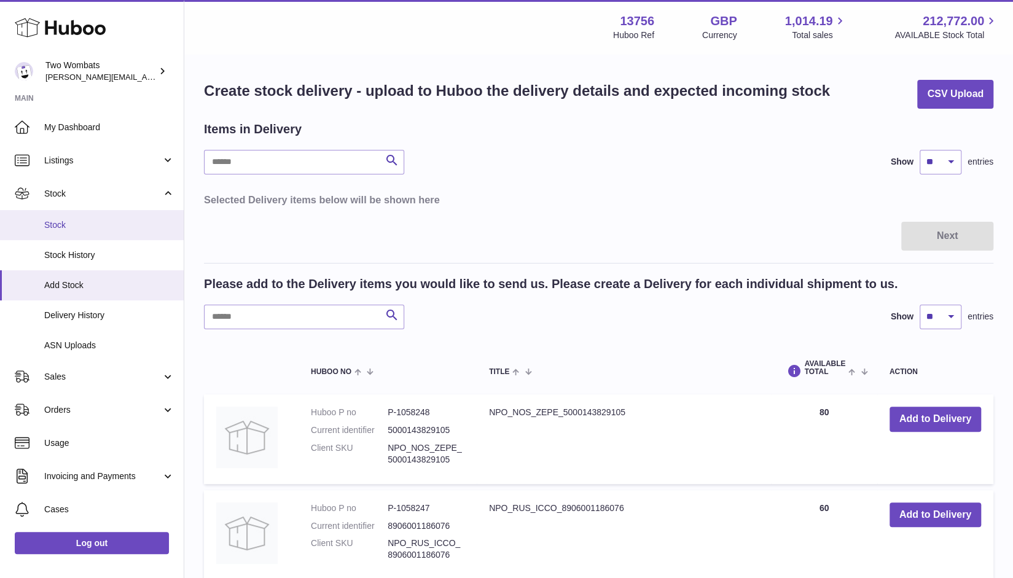
click at [80, 232] on link "Stock" at bounding box center [92, 225] width 184 height 30
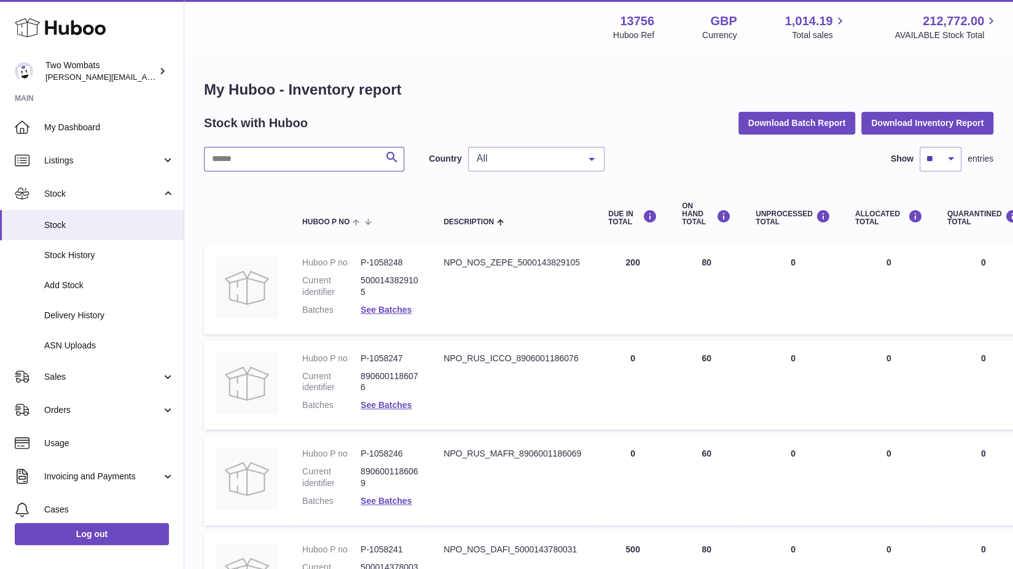
click at [305, 161] on input "text" at bounding box center [304, 159] width 200 height 25
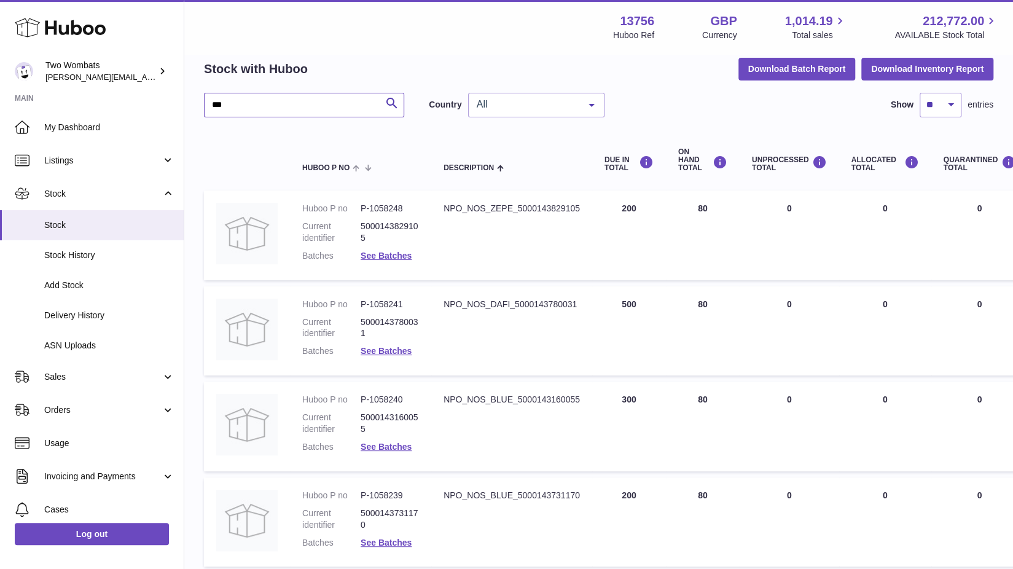
type input "***"
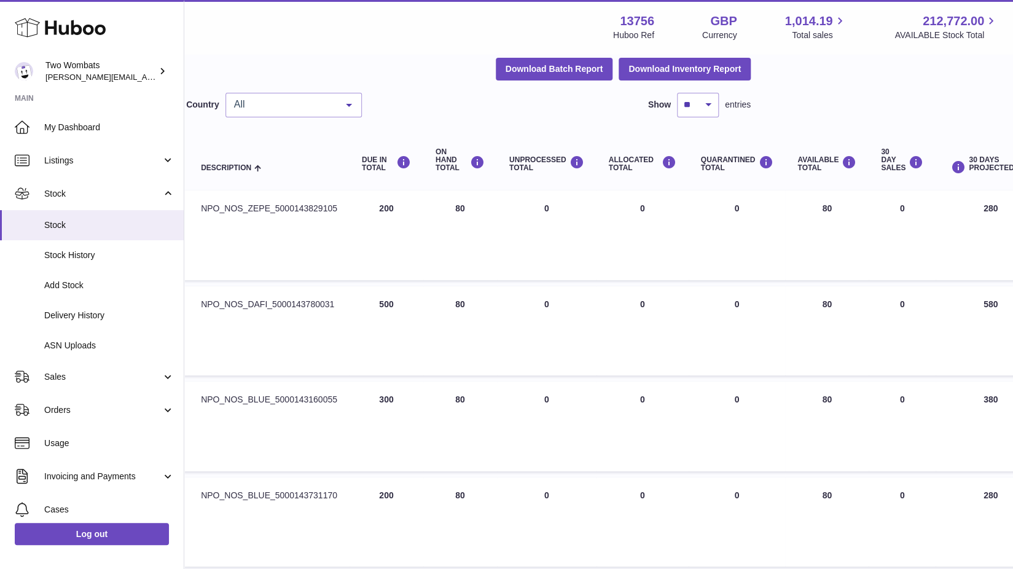
scroll to position [54, 304]
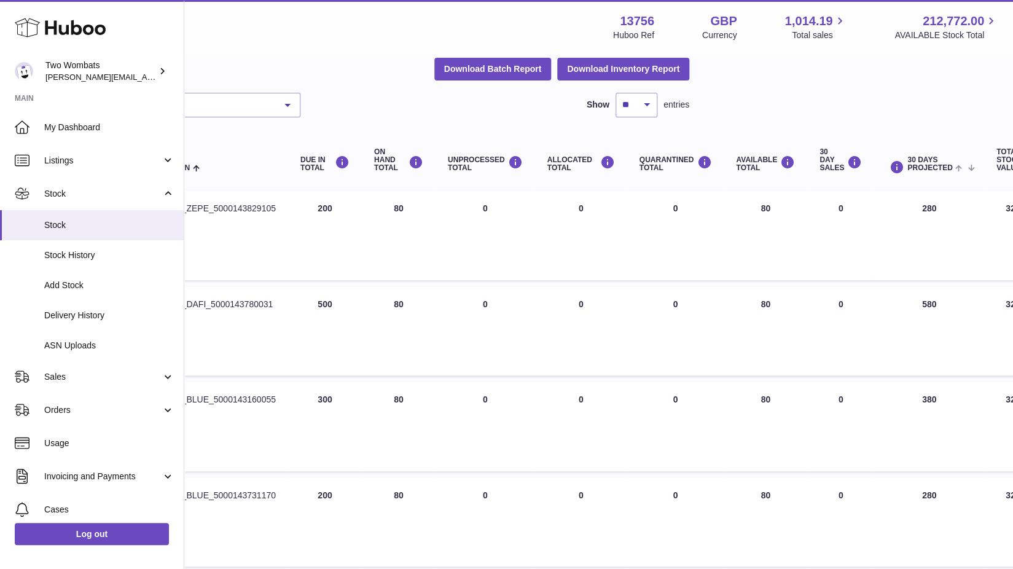
click at [764, 385] on td "AVAILABLE Total 80" at bounding box center [766, 426] width 84 height 90
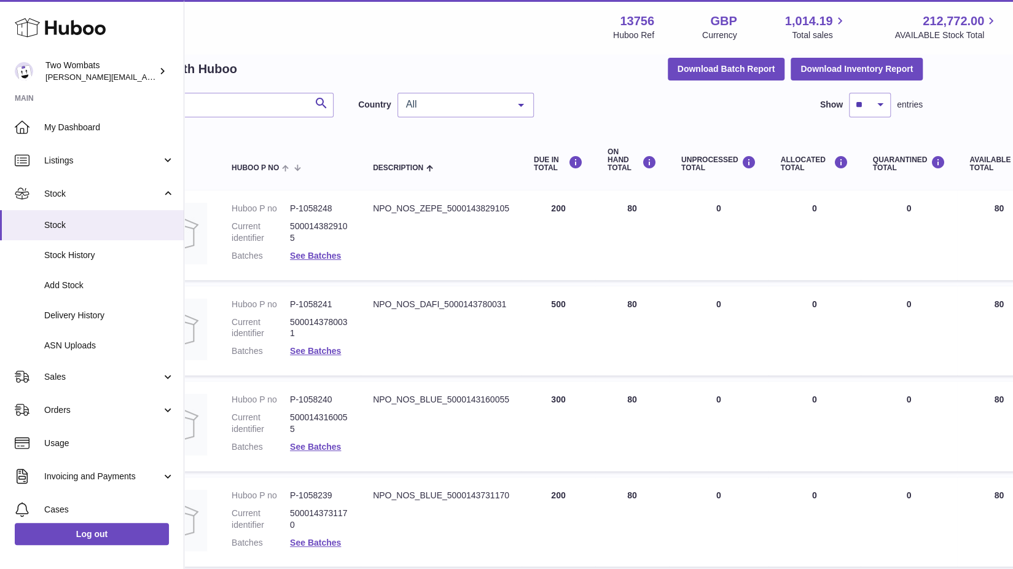
scroll to position [54, 0]
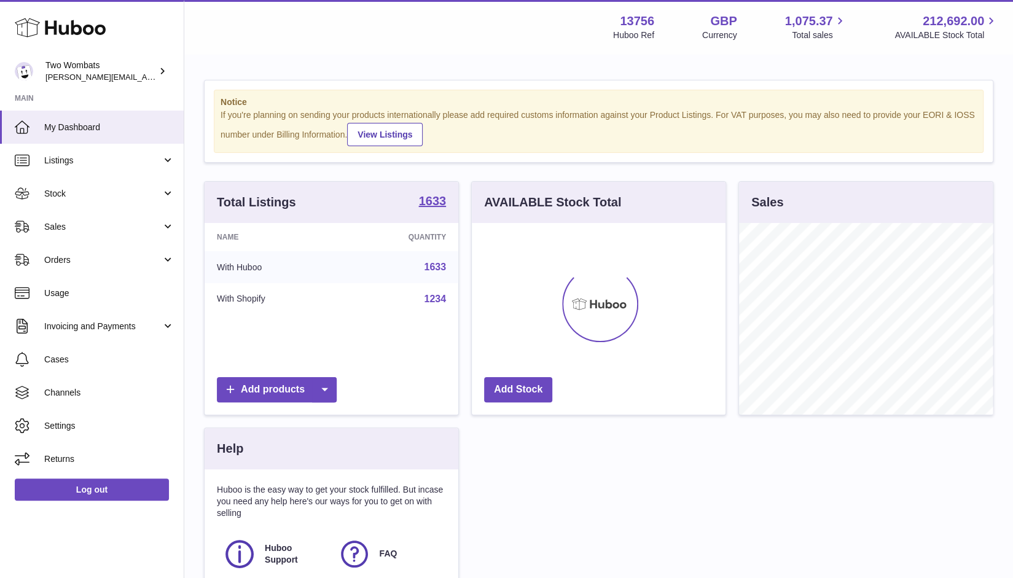
scroll to position [192, 254]
click at [160, 194] on span "Stock" at bounding box center [102, 194] width 117 height 12
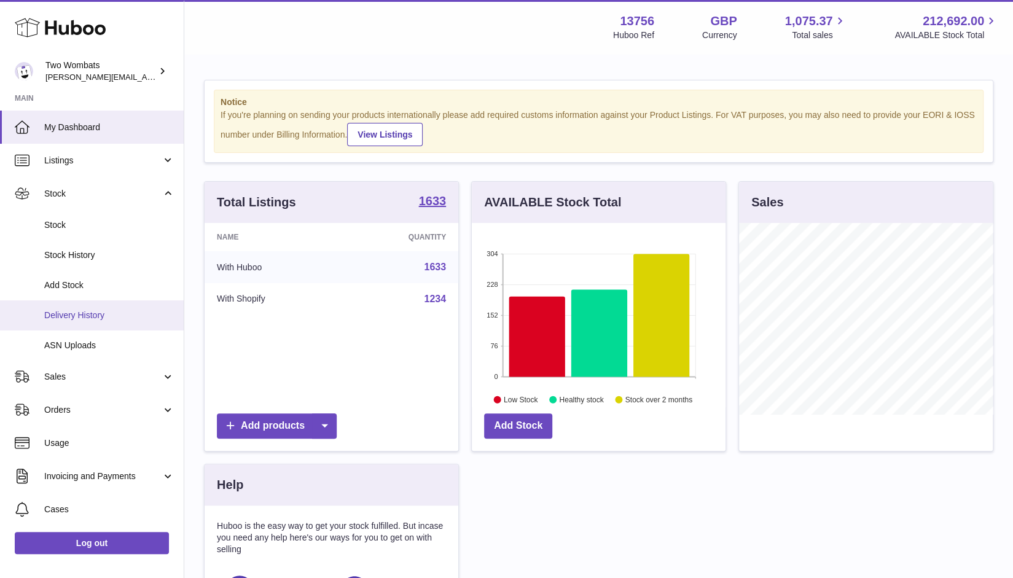
click at [112, 304] on link "Delivery History" at bounding box center [92, 315] width 184 height 30
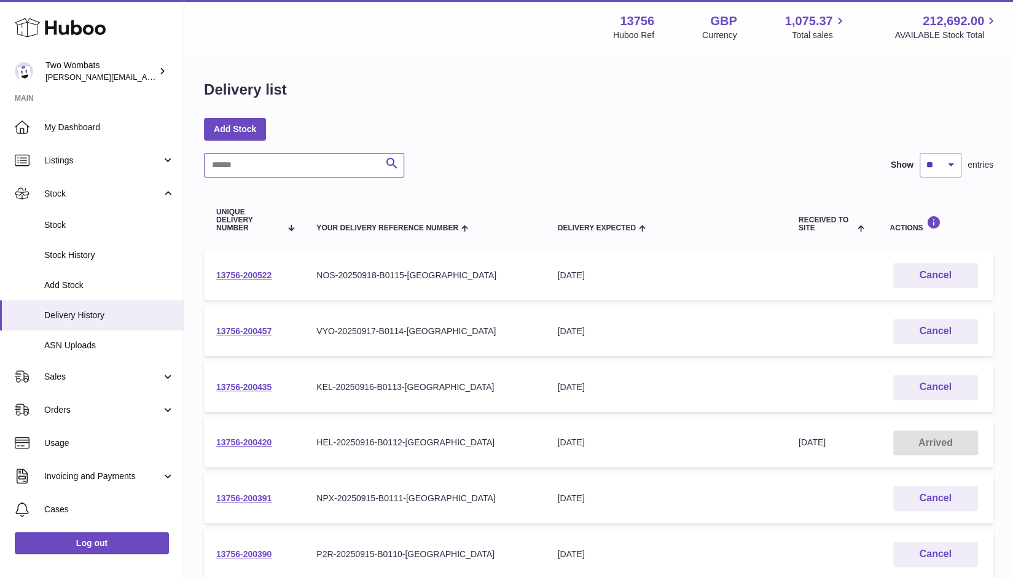
click at [291, 168] on input "text" at bounding box center [304, 165] width 200 height 25
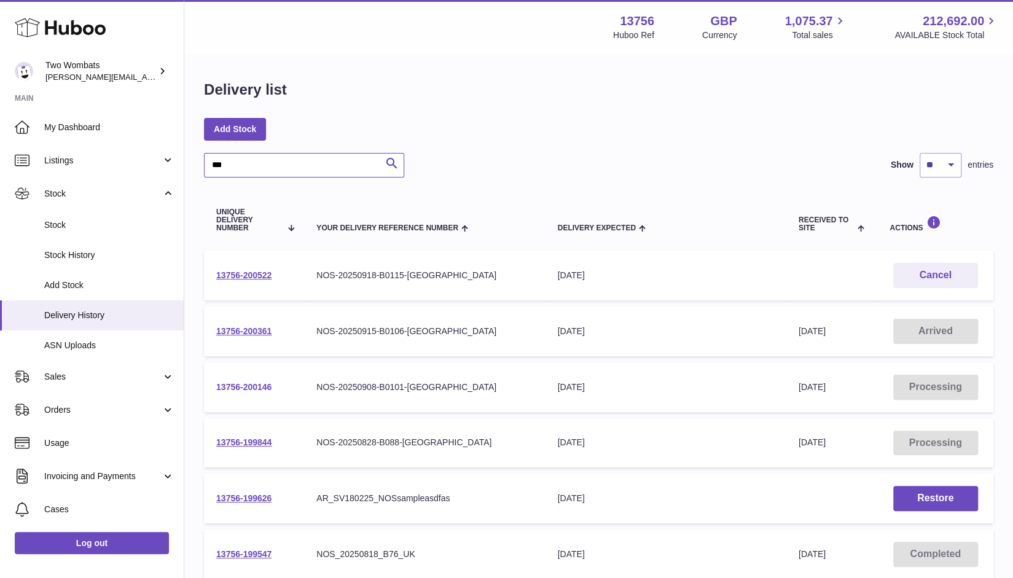
type input "***"
click at [252, 384] on link "13756-200146" at bounding box center [243, 387] width 55 height 10
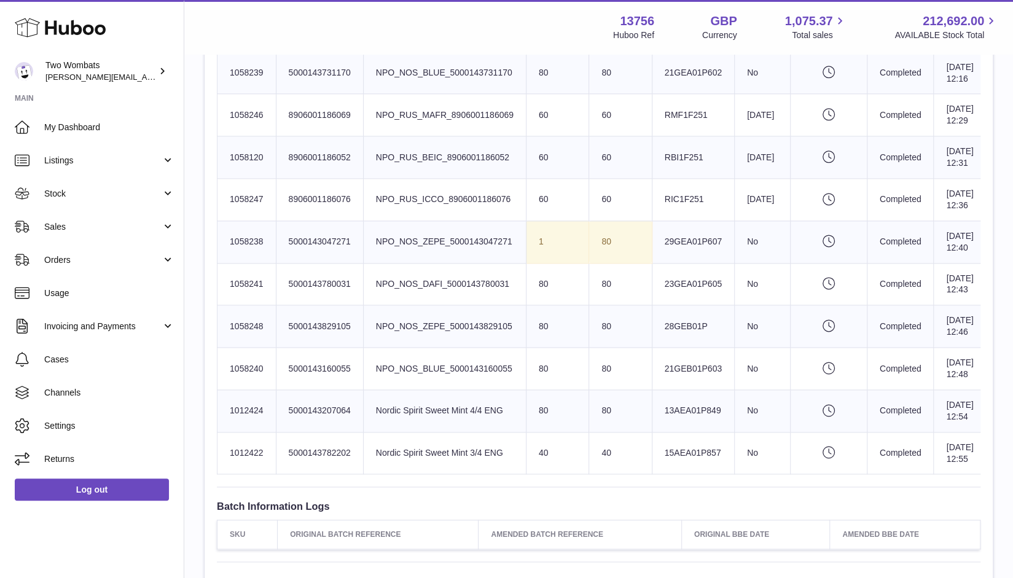
scroll to position [1203, 0]
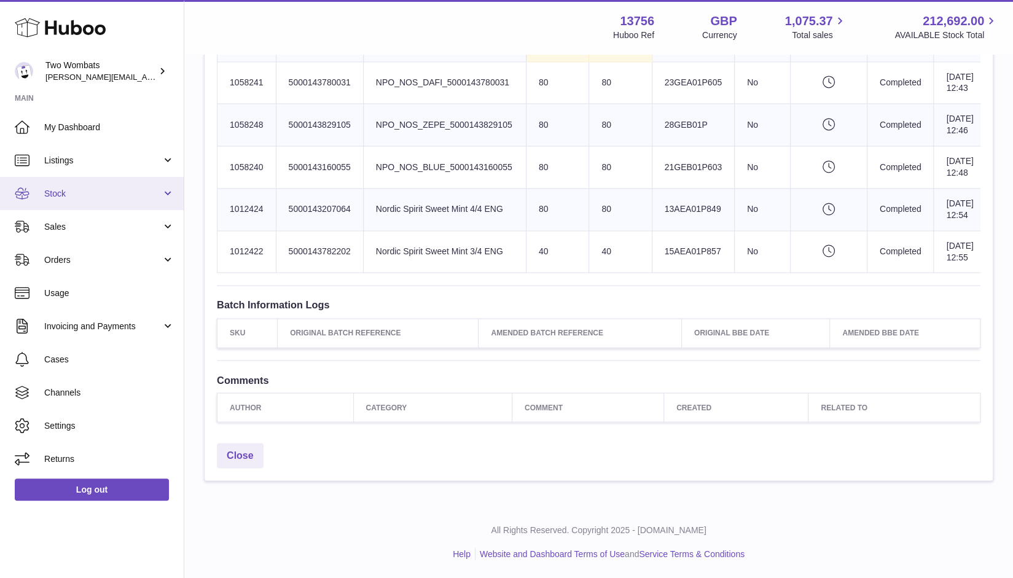
click at [163, 194] on link "Stock" at bounding box center [92, 193] width 184 height 33
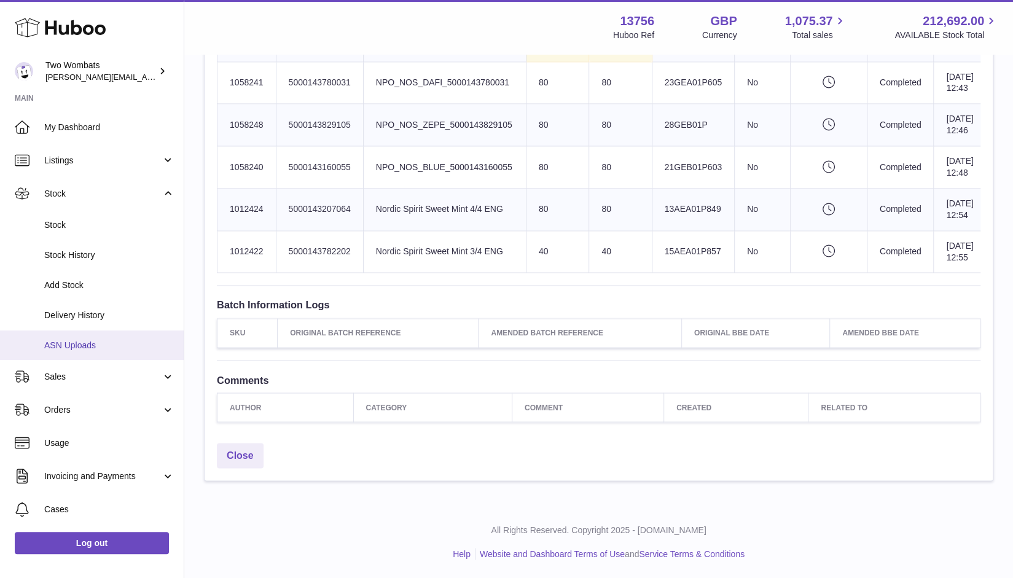
click at [128, 335] on link "ASN Uploads" at bounding box center [92, 346] width 184 height 30
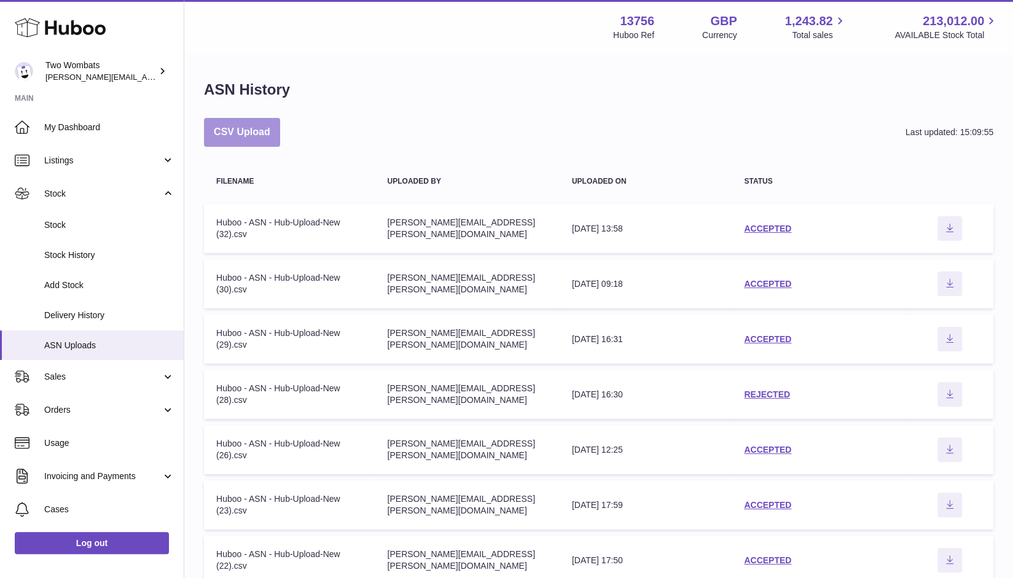
click at [264, 135] on button "CSV Upload" at bounding box center [242, 132] width 76 height 29
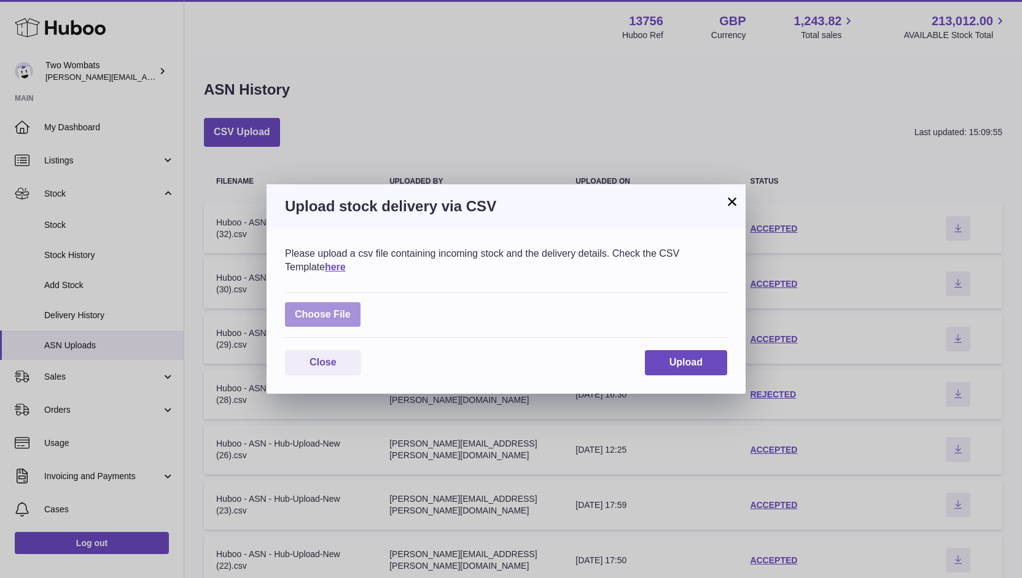
click at [328, 315] on label at bounding box center [323, 314] width 76 height 25
click at [351, 309] on input "file" at bounding box center [351, 308] width 1 height 1
type input "**********"
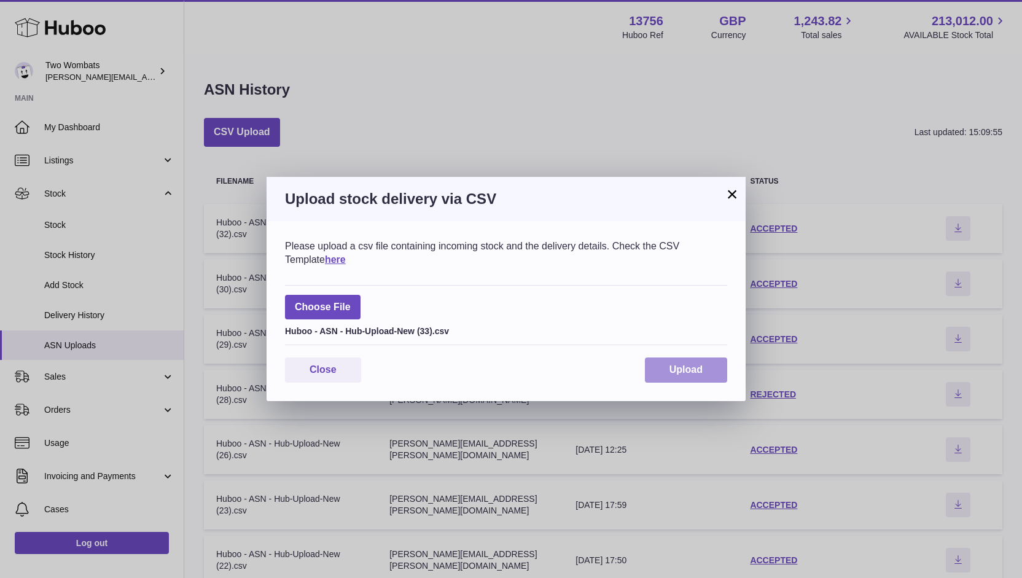
click at [694, 377] on button "Upload" at bounding box center [686, 370] width 82 height 25
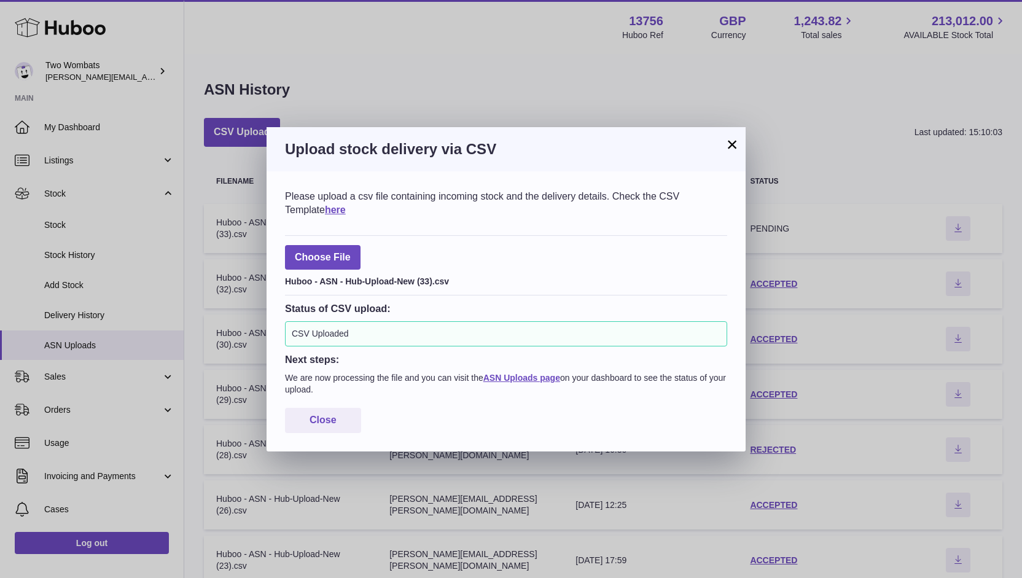
click at [106, 319] on div "× Upload stock delivery via CSV Please upload a csv file containing incoming st…" at bounding box center [511, 289] width 1022 height 578
click at [381, 428] on div "Close" at bounding box center [506, 420] width 442 height 25
click at [328, 424] on span "Close" at bounding box center [323, 420] width 27 height 10
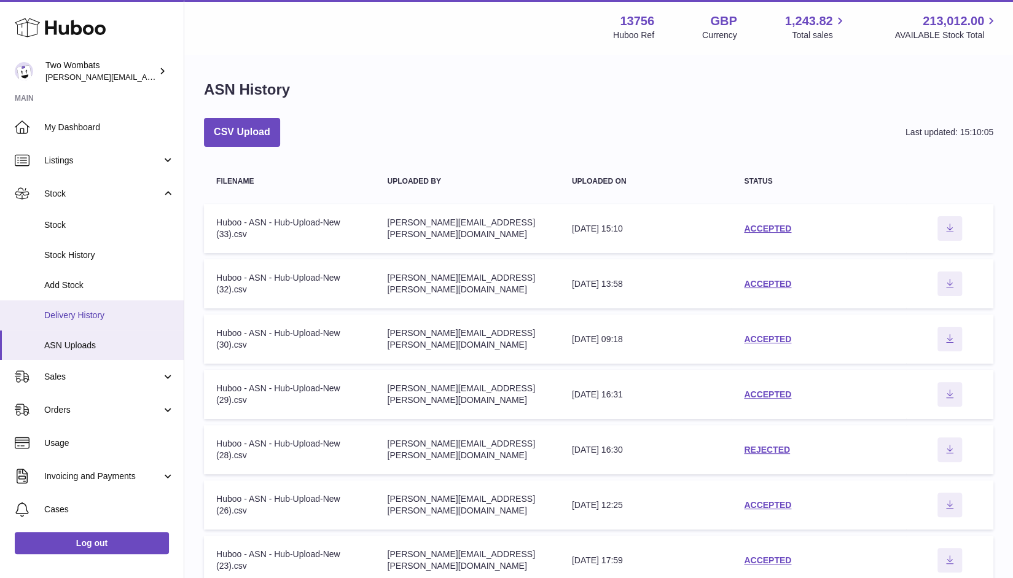
click at [115, 314] on span "Delivery History" at bounding box center [109, 316] width 130 height 12
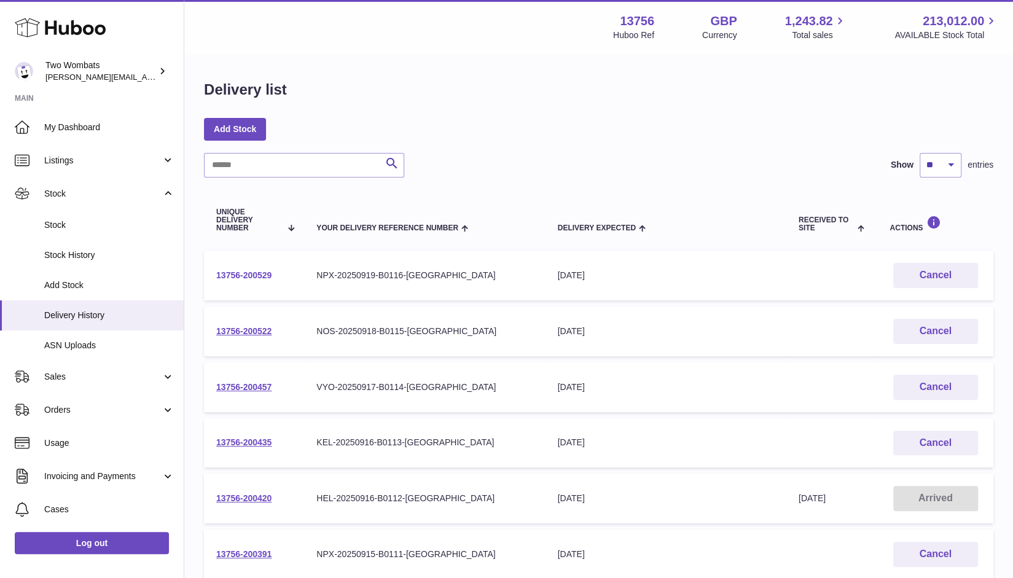
click at [238, 272] on link "13756-200529" at bounding box center [243, 275] width 55 height 10
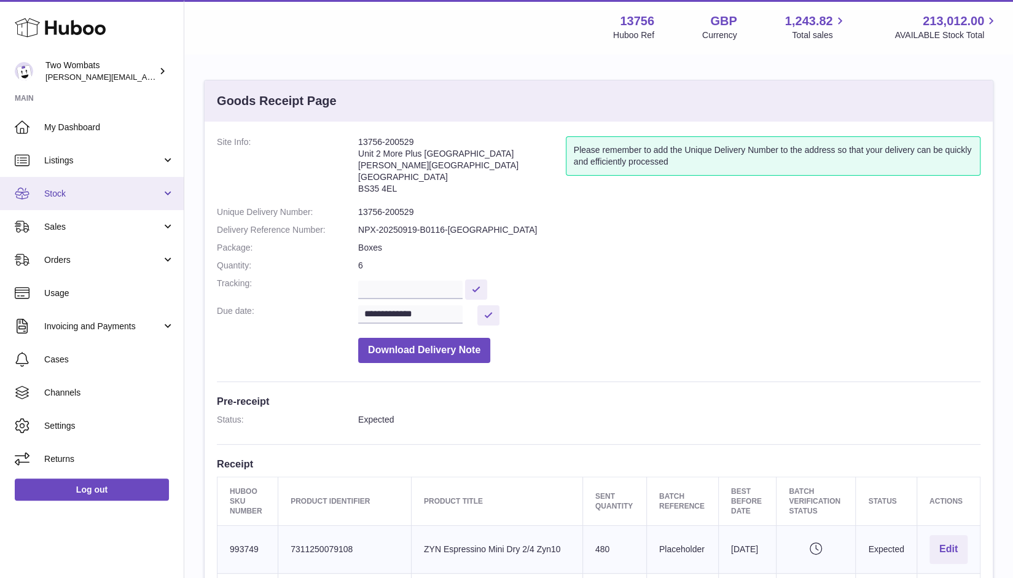
click at [165, 200] on link "Stock" at bounding box center [92, 193] width 184 height 33
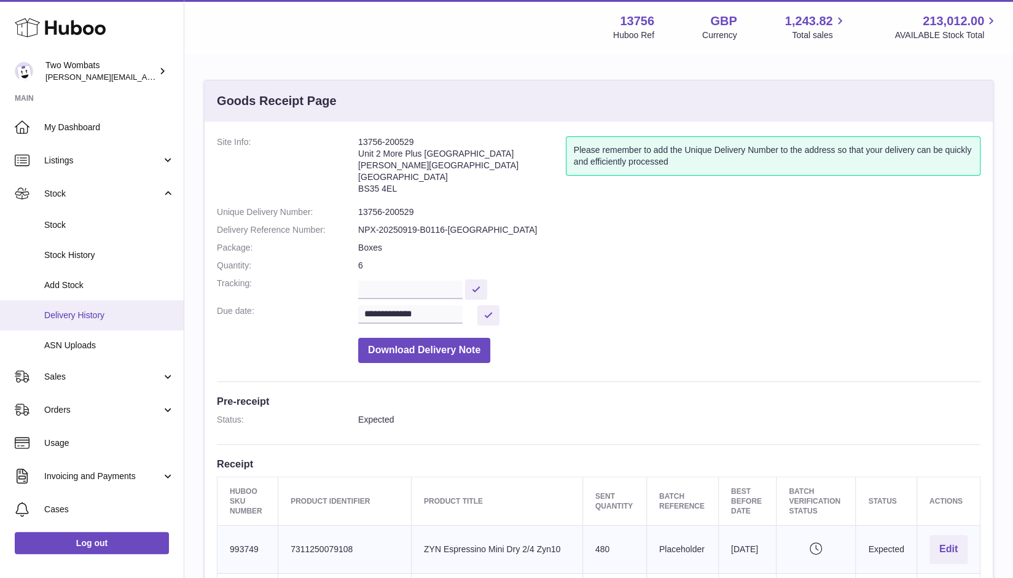
click at [86, 320] on span "Delivery History" at bounding box center [109, 316] width 130 height 12
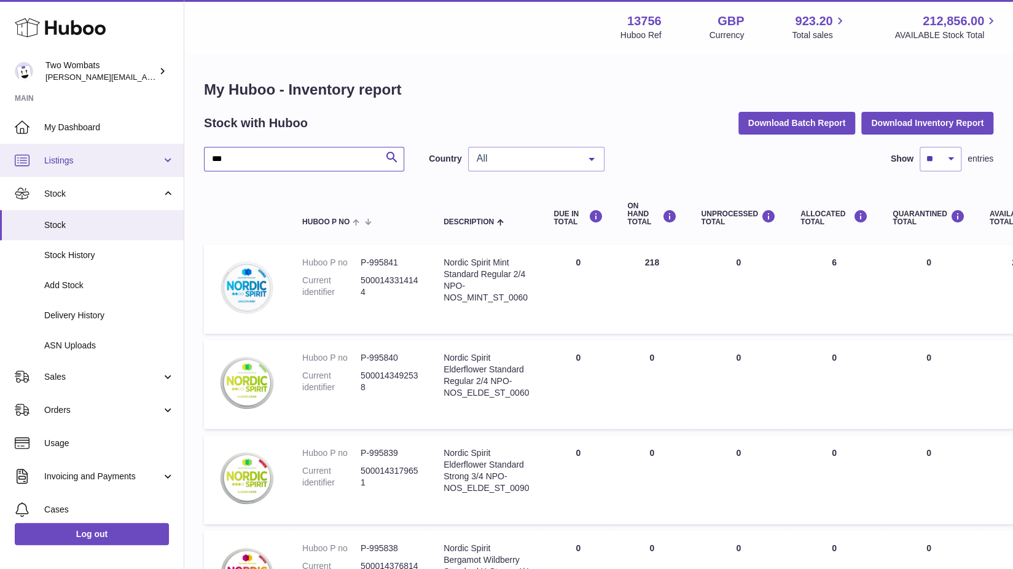
drag, startPoint x: 275, startPoint y: 162, endPoint x: 134, endPoint y: 156, distance: 141.4
click at [134, 156] on div "Huboo Two Wombats philip.carroll@twowombats.com Main My Dashboard Listings Not …" at bounding box center [506, 472] width 1013 height 944
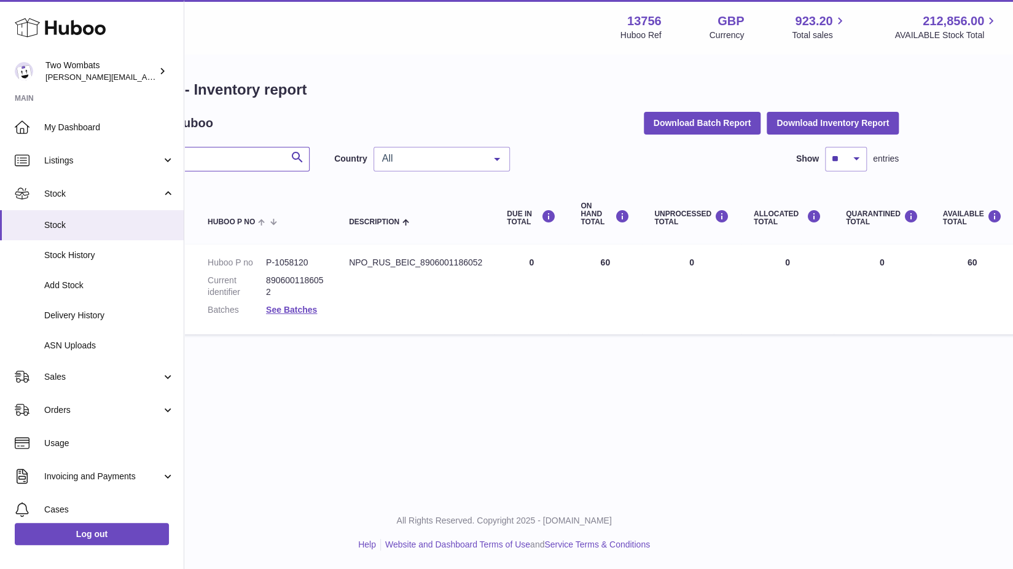
scroll to position [0, 94]
type input "*******"
click at [291, 309] on link "See Batches" at bounding box center [292, 310] width 51 height 10
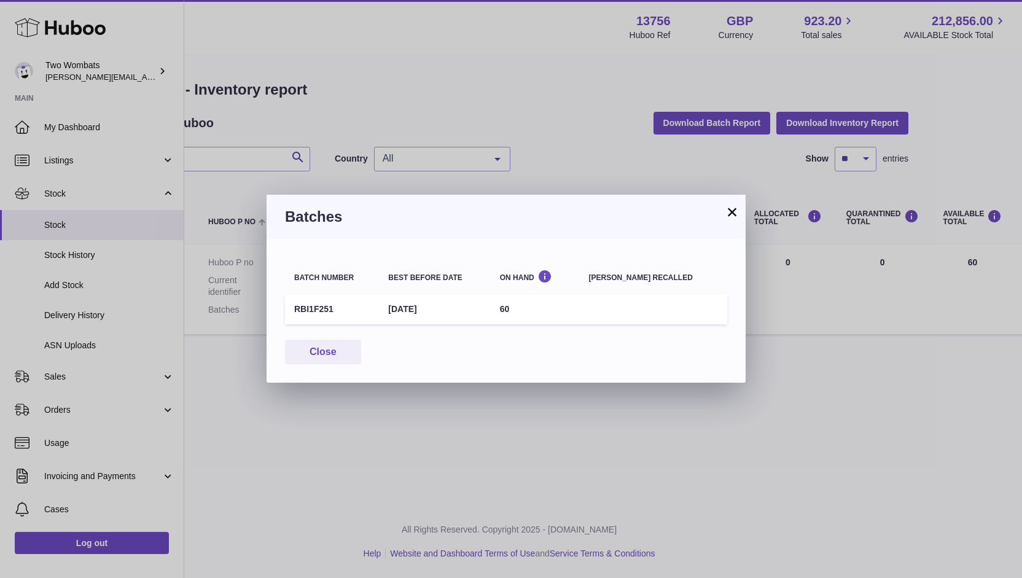
drag, startPoint x: 386, startPoint y: 309, endPoint x: 539, endPoint y: 318, distance: 153.9
click at [539, 318] on tr "RBI1F251 11th Jun 2026 60" at bounding box center [506, 309] width 442 height 30
click at [539, 318] on td "60" at bounding box center [535, 309] width 89 height 30
click at [338, 351] on button "Close" at bounding box center [323, 352] width 76 height 25
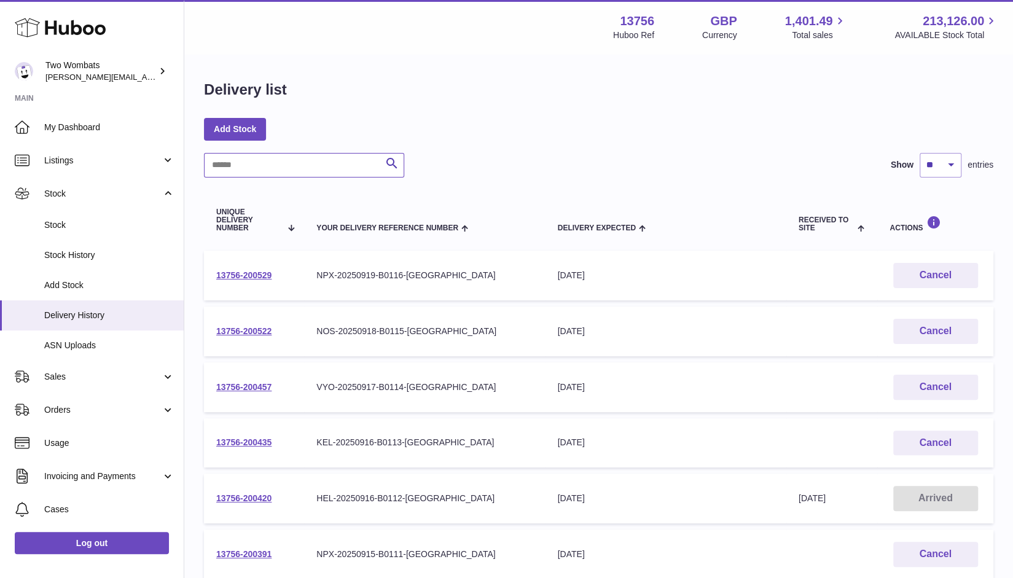
click at [280, 170] on input "text" at bounding box center [304, 165] width 200 height 25
paste input "**********"
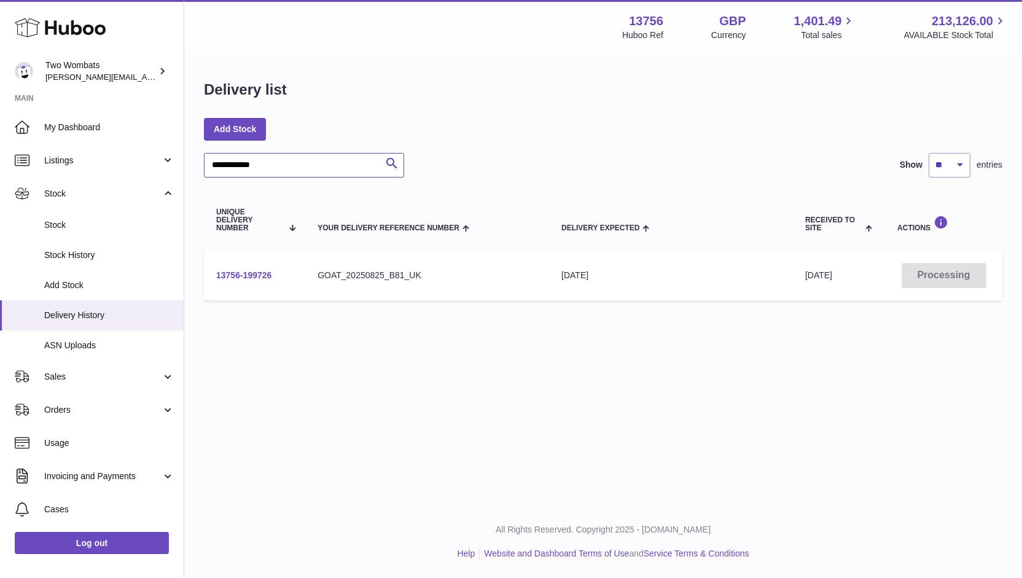
type input "**********"
click at [245, 278] on link "13756-199726" at bounding box center [243, 275] width 55 height 10
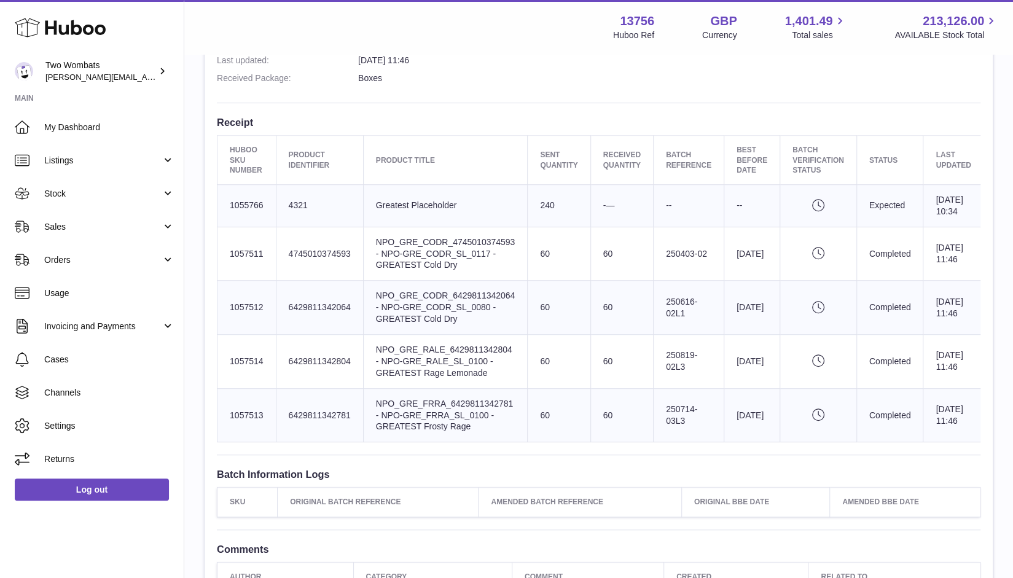
scroll to position [274, 0]
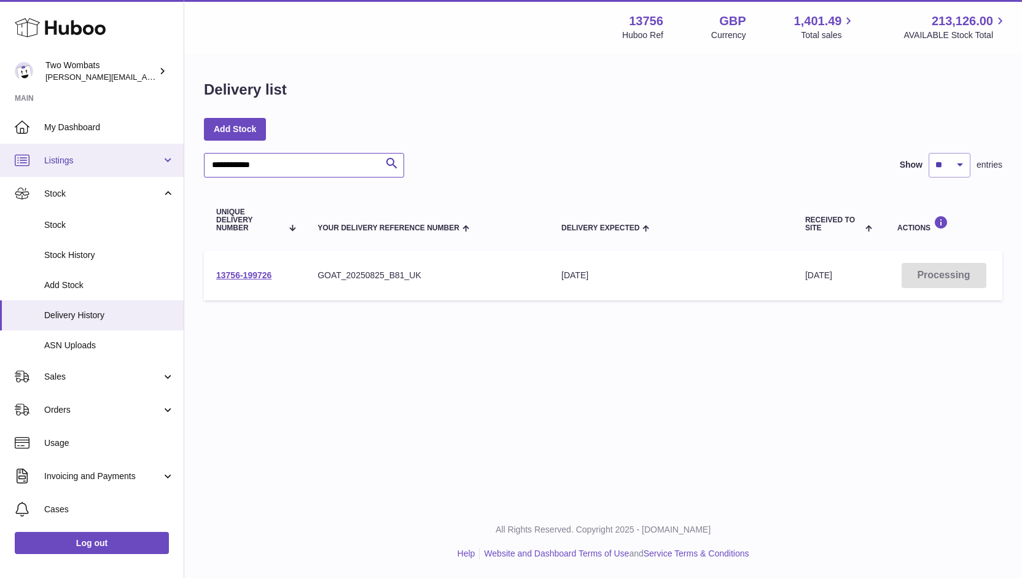
drag, startPoint x: 292, startPoint y: 173, endPoint x: 161, endPoint y: 158, distance: 131.6
click at [161, 158] on div "**********" at bounding box center [511, 289] width 1022 height 578
paste input "text"
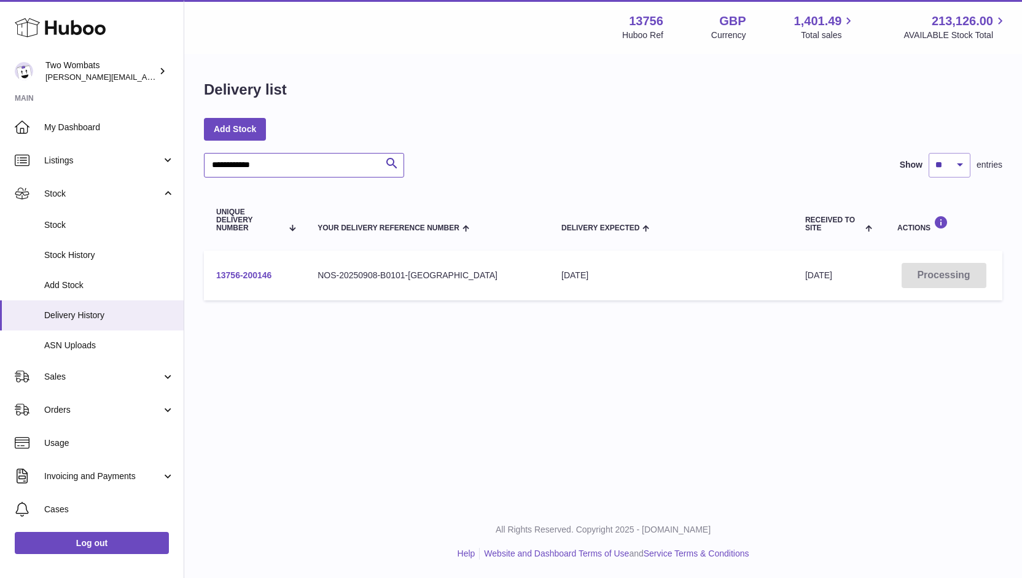
type input "**********"
click at [237, 275] on link "13756-200146" at bounding box center [243, 275] width 55 height 10
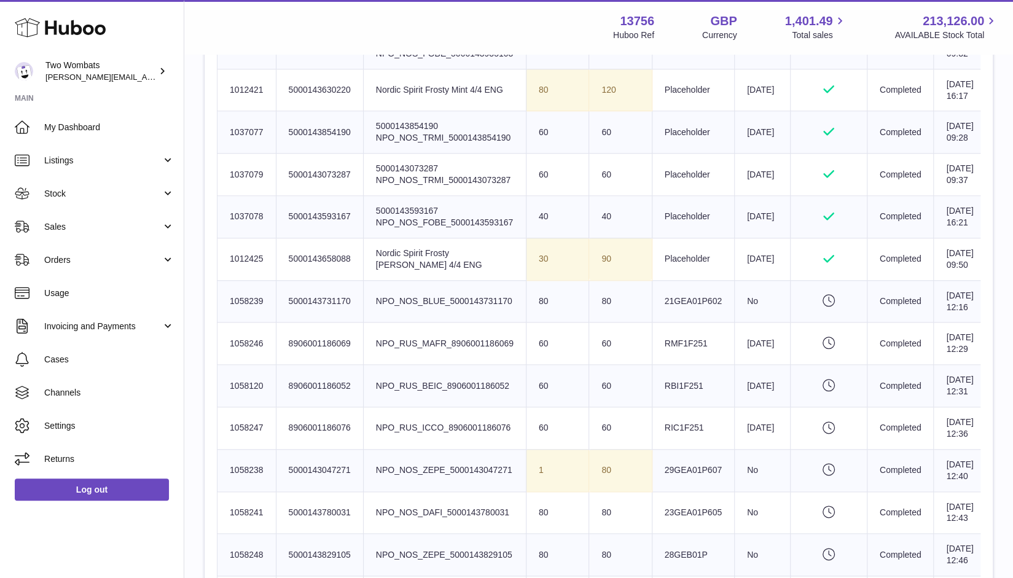
scroll to position [952, 0]
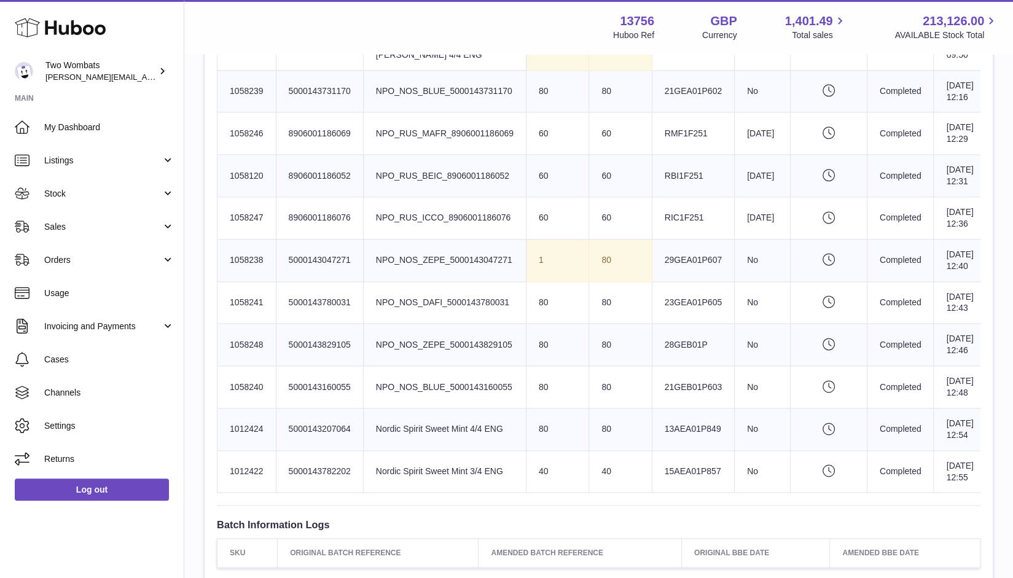
drag, startPoint x: 421, startPoint y: 235, endPoint x: 455, endPoint y: 357, distance: 126.2
click at [455, 357] on tbody "Huboo SKU Number 1030528 Client Identifier 5000143677041 Product title Nordic S…" at bounding box center [605, 64] width 777 height 857
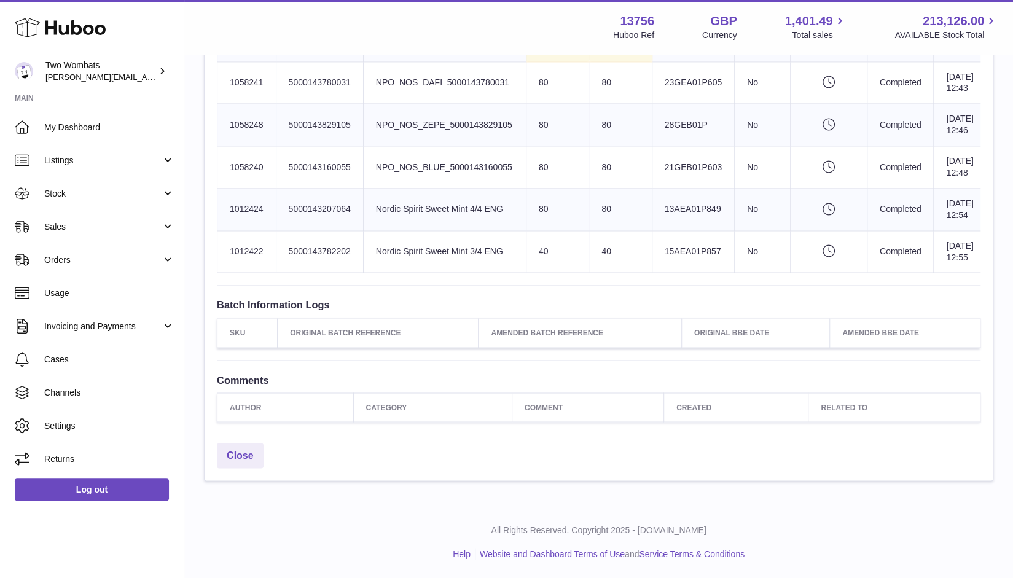
scroll to position [979, 0]
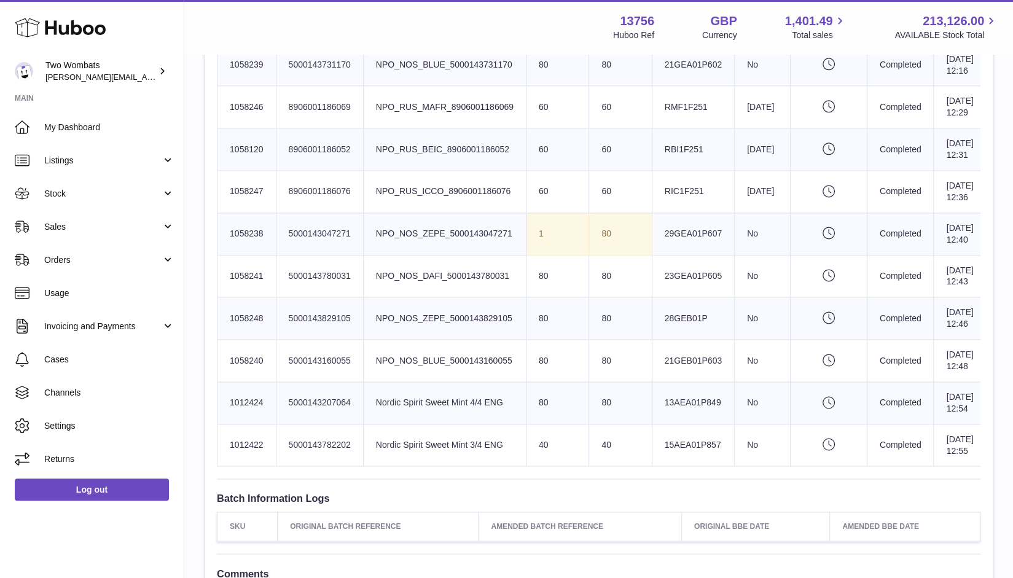
click at [510, 171] on td "Product title NPO_RUS_BEIC_8906001186052" at bounding box center [444, 149] width 163 height 42
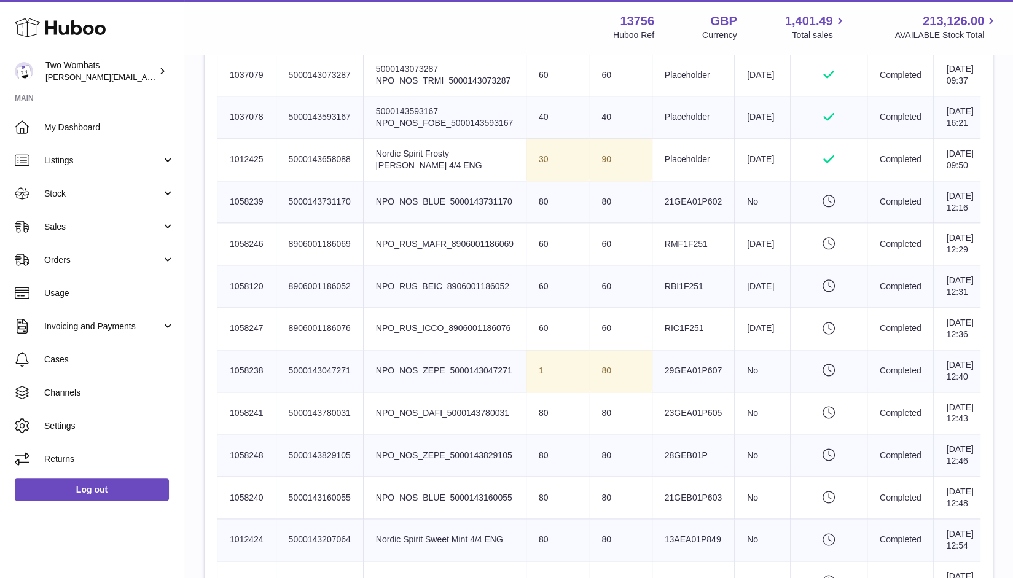
scroll to position [811, 0]
